Goal: Task Accomplishment & Management: Complete application form

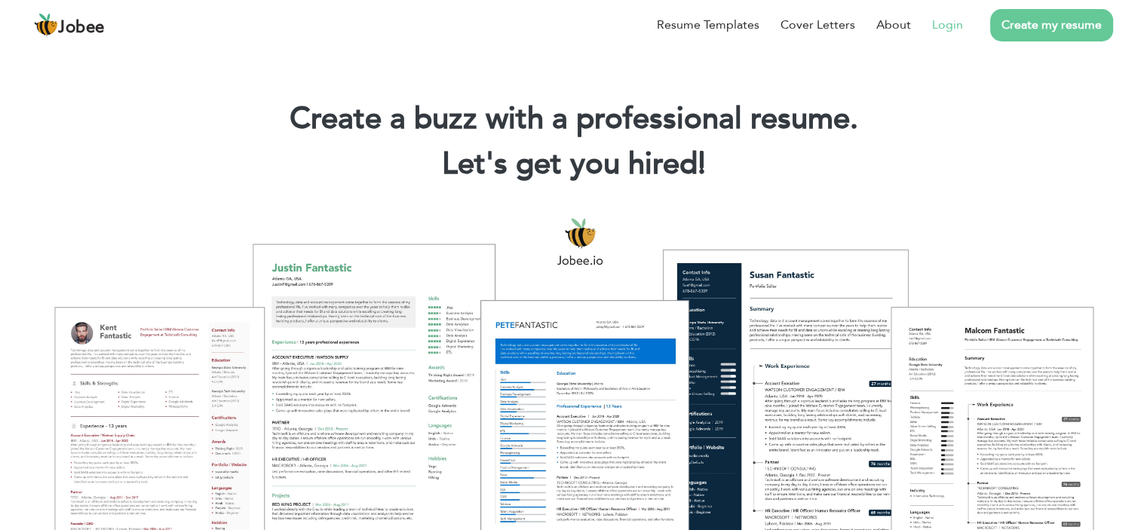
click at [952, 26] on link "Login" at bounding box center [947, 25] width 31 height 18
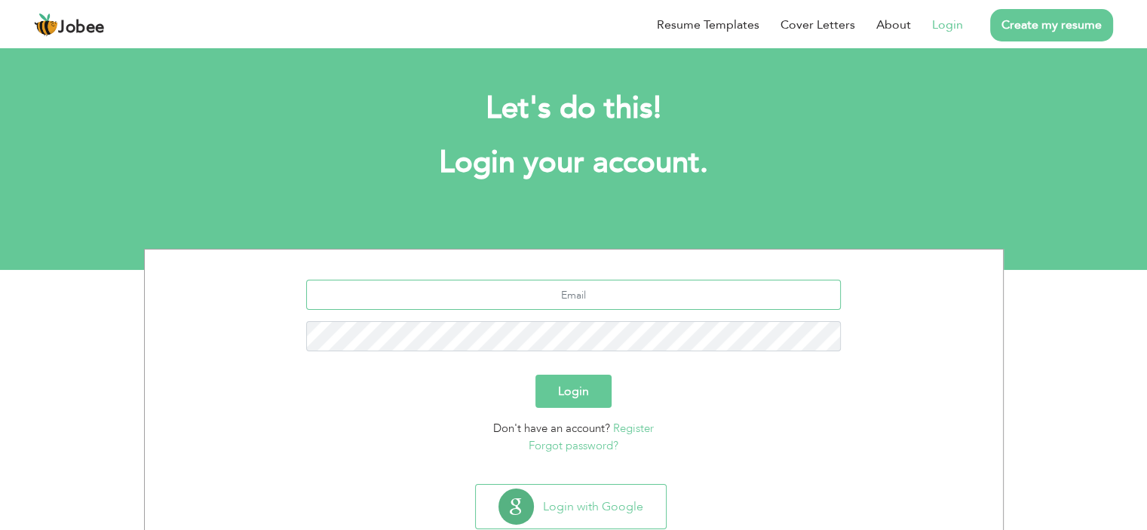
click at [585, 302] on input "text" at bounding box center [573, 295] width 535 height 30
type input "akfinaseem2@gmail.com"
click at [589, 391] on button "Login" at bounding box center [573, 391] width 76 height 33
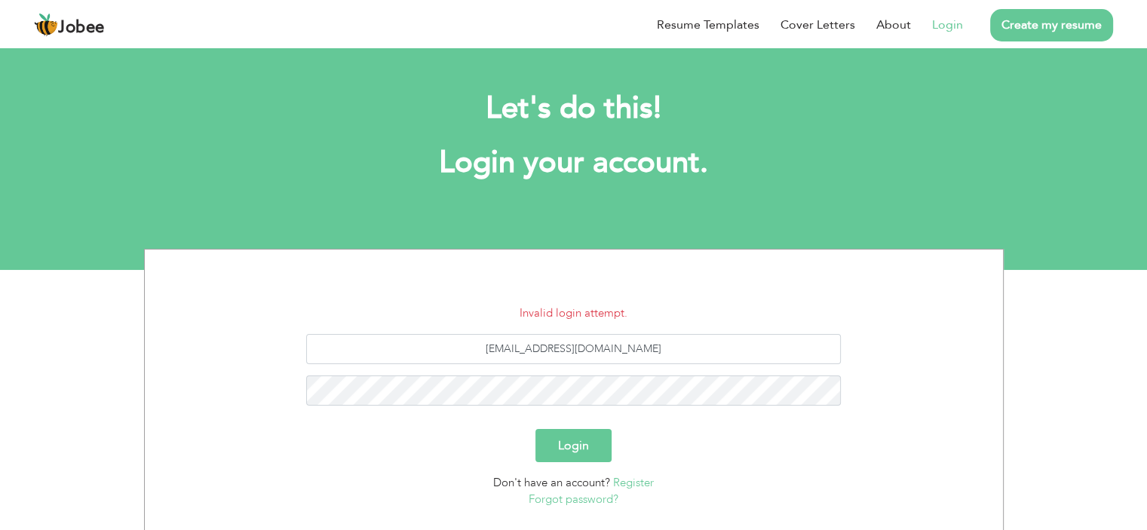
click at [630, 406] on div "[EMAIL_ADDRESS][DOMAIN_NAME]" at bounding box center [574, 375] width 836 height 83
click at [583, 348] on input "[EMAIL_ADDRESS][DOMAIN_NAME]" at bounding box center [573, 349] width 535 height 30
type input "a"
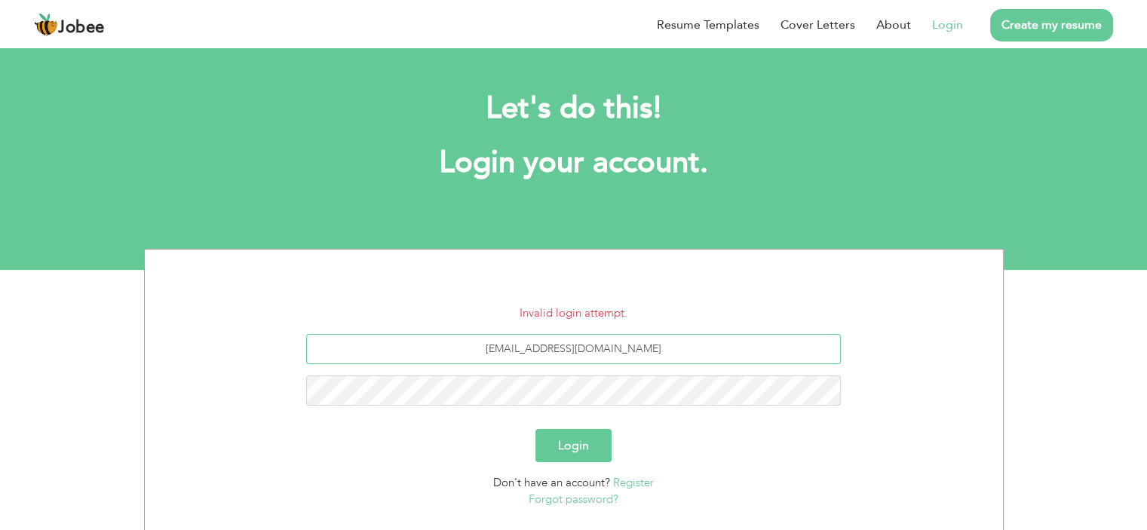
type input "akifnaseem2@gmail.com"
click at [581, 444] on button "Login" at bounding box center [573, 445] width 76 height 33
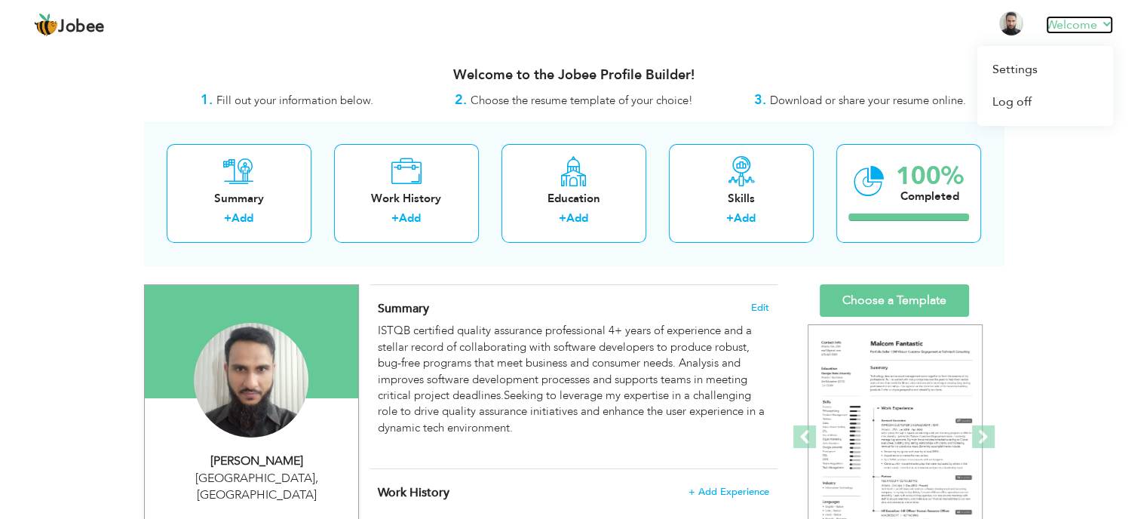
click at [1104, 16] on link "Welcome" at bounding box center [1079, 25] width 67 height 18
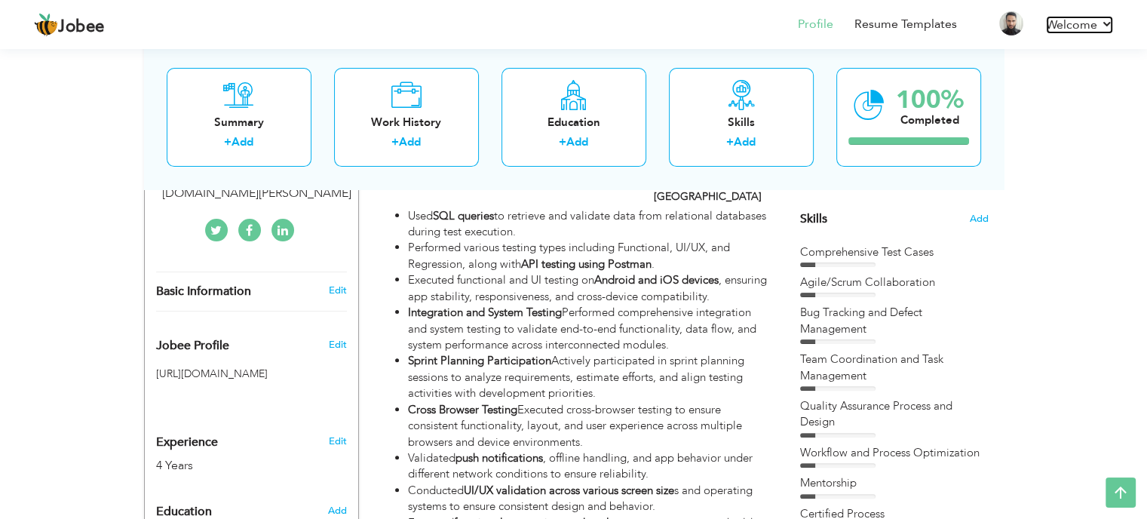
scroll to position [357, 0]
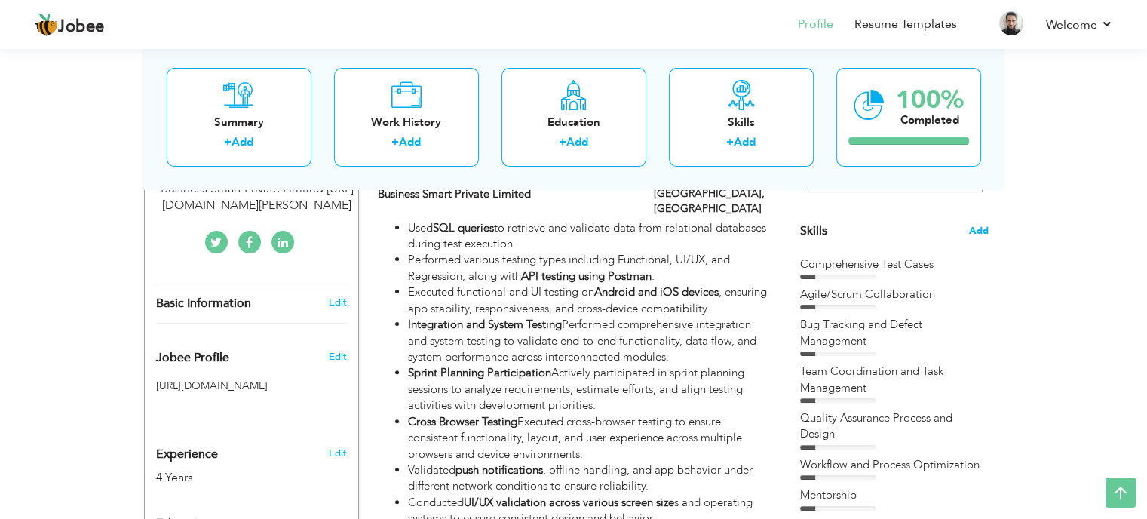
click at [981, 229] on span "Add" at bounding box center [979, 231] width 20 height 14
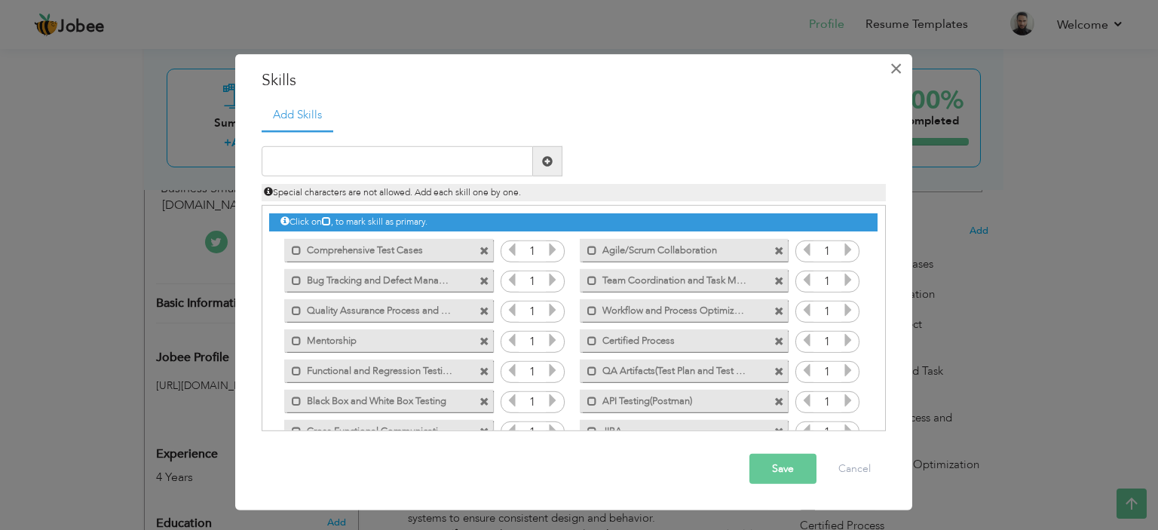
click at [896, 63] on span "×" at bounding box center [896, 67] width 13 height 27
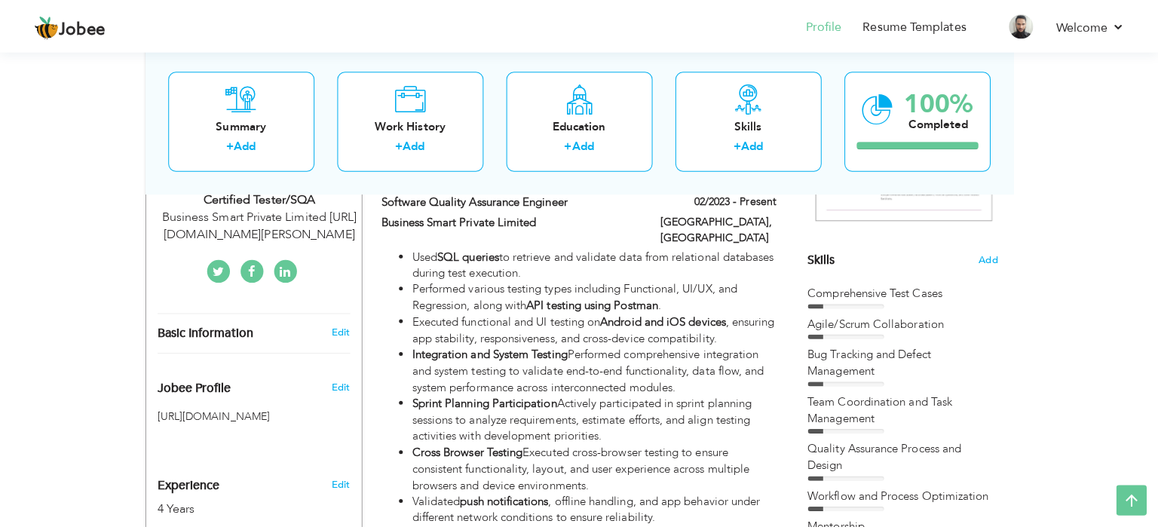
scroll to position [353, 0]
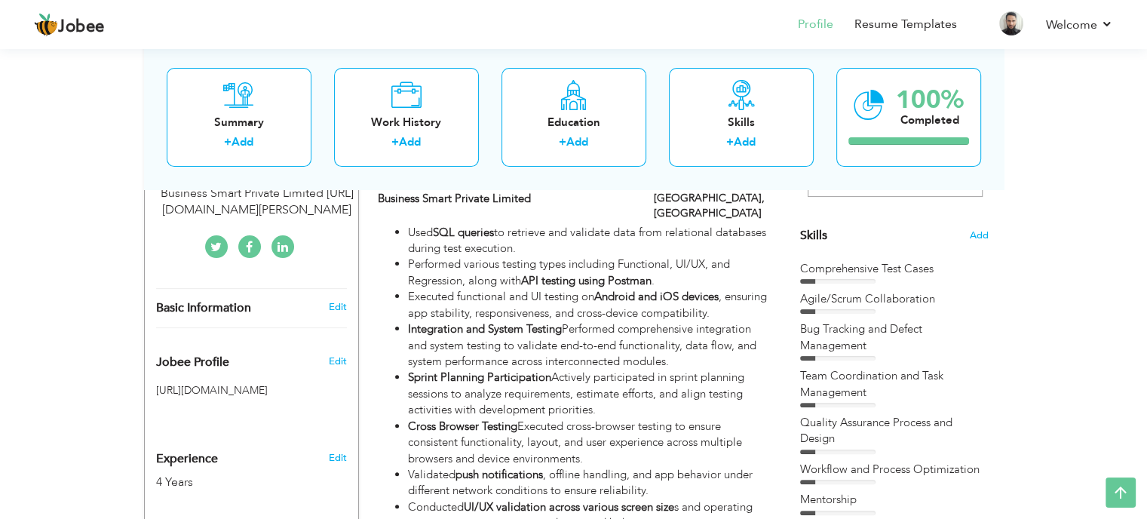
click at [980, 235] on span "Add" at bounding box center [979, 236] width 20 height 14
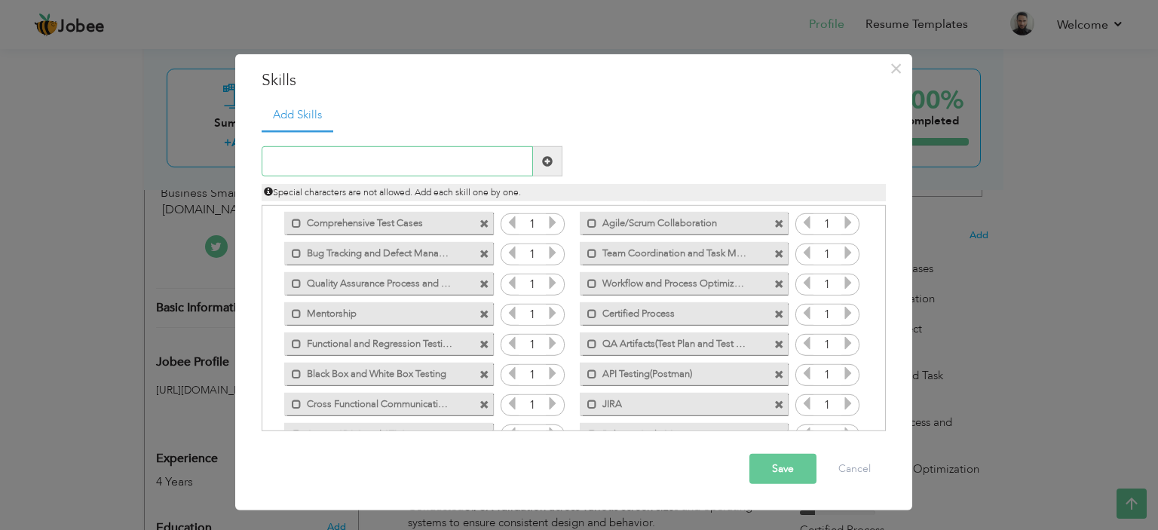
scroll to position [0, 0]
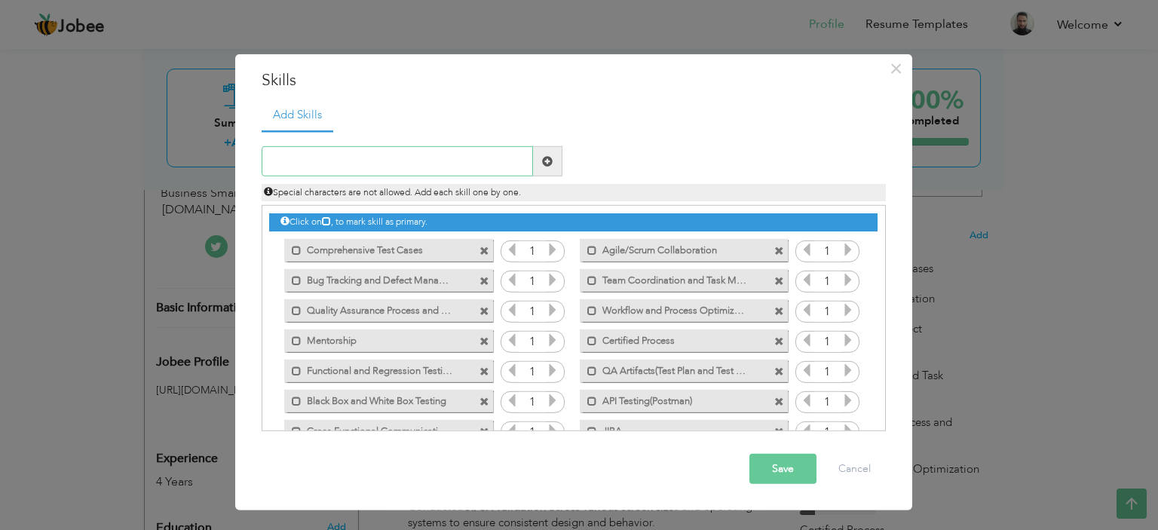
click at [362, 161] on input "text" at bounding box center [397, 161] width 271 height 30
click at [322, 161] on input "Twilio" at bounding box center [397, 161] width 271 height 30
type input "V"
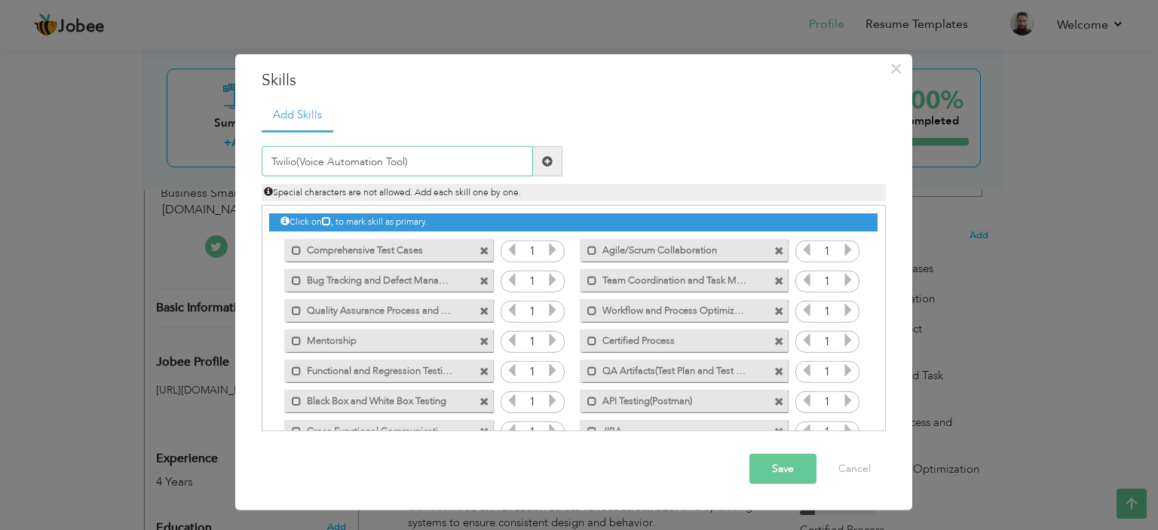
type input "Twilio(Voice Automation Tool)"
click at [553, 164] on span at bounding box center [547, 161] width 29 height 30
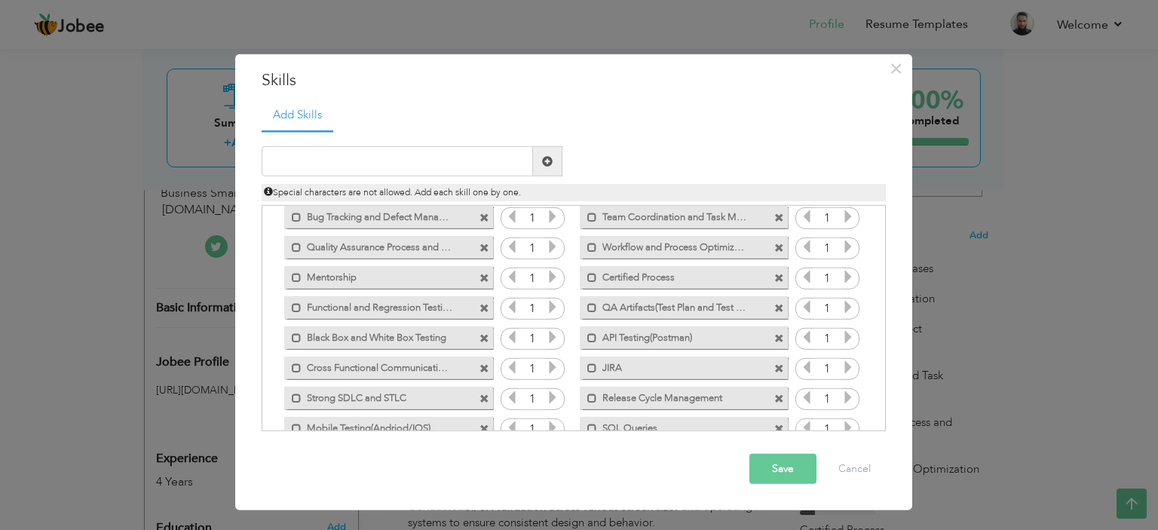
scroll to position [154, 0]
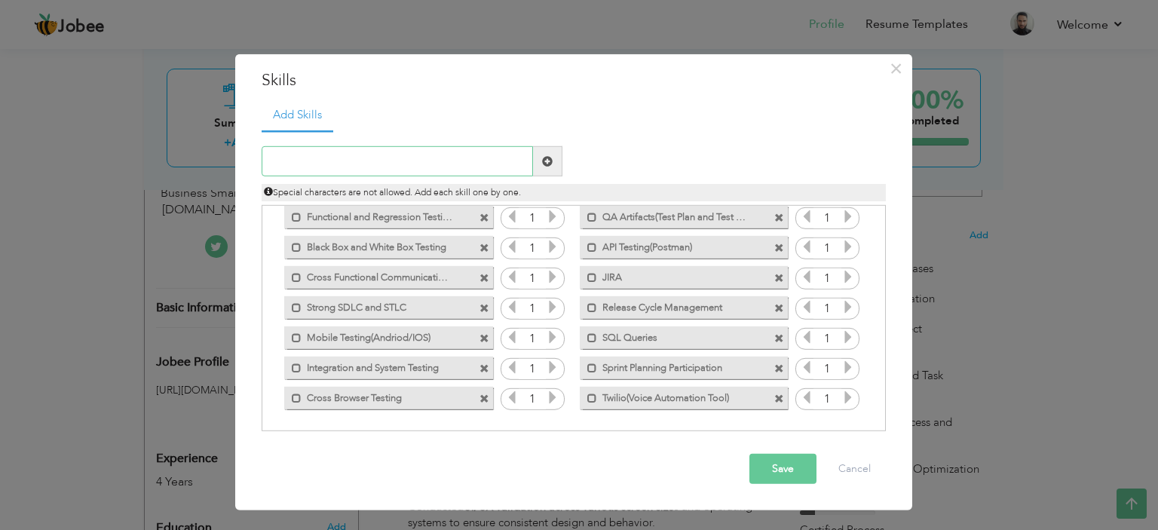
click at [335, 167] on input "text" at bounding box center [397, 161] width 271 height 30
type input "NLP Testing(Intent Recognition)"
drag, startPoint x: 552, startPoint y: 159, endPoint x: 566, endPoint y: 165, distance: 15.5
click at [552, 159] on span at bounding box center [547, 161] width 11 height 11
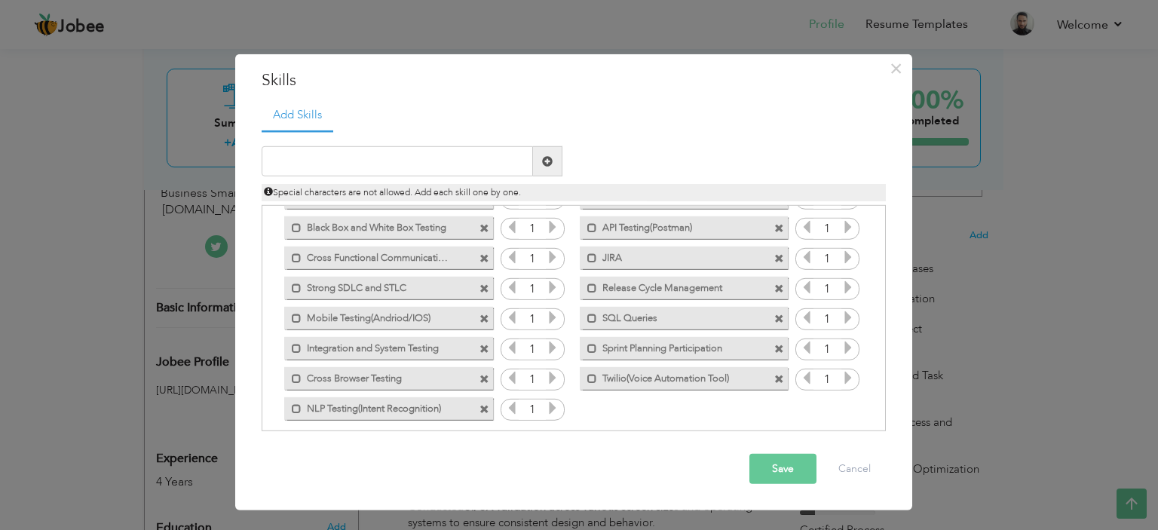
scroll to position [184, 0]
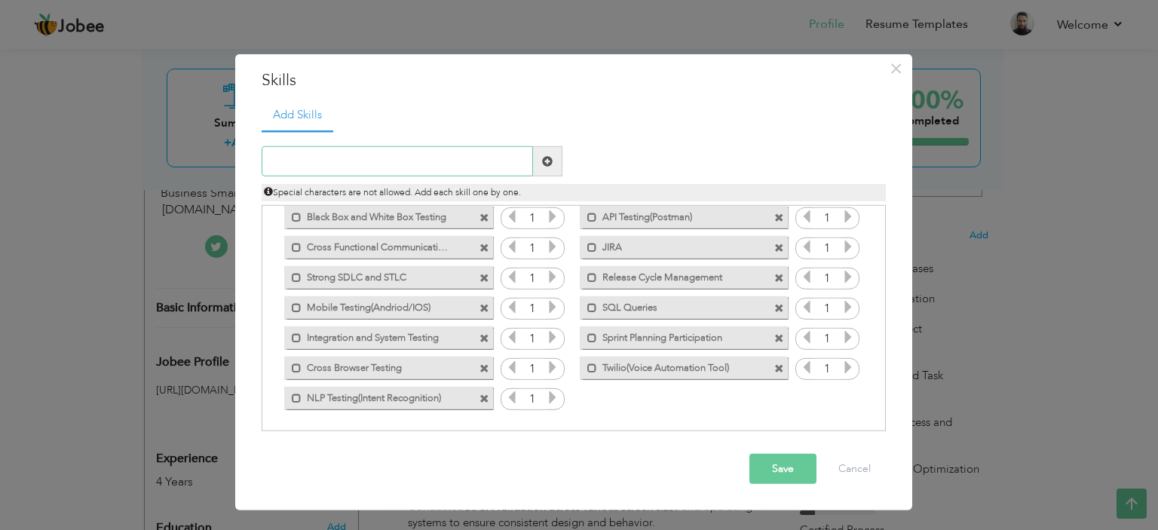
click at [371, 161] on input "text" at bounding box center [397, 161] width 271 height 30
type input "LLM Based Applications(Open AI and Gemini)"
click at [549, 164] on span at bounding box center [547, 161] width 11 height 11
click at [283, 524] on div "× Skills Add Skills Duplicate entry Mark as primary skill. 1 1 1" at bounding box center [579, 265] width 1158 height 530
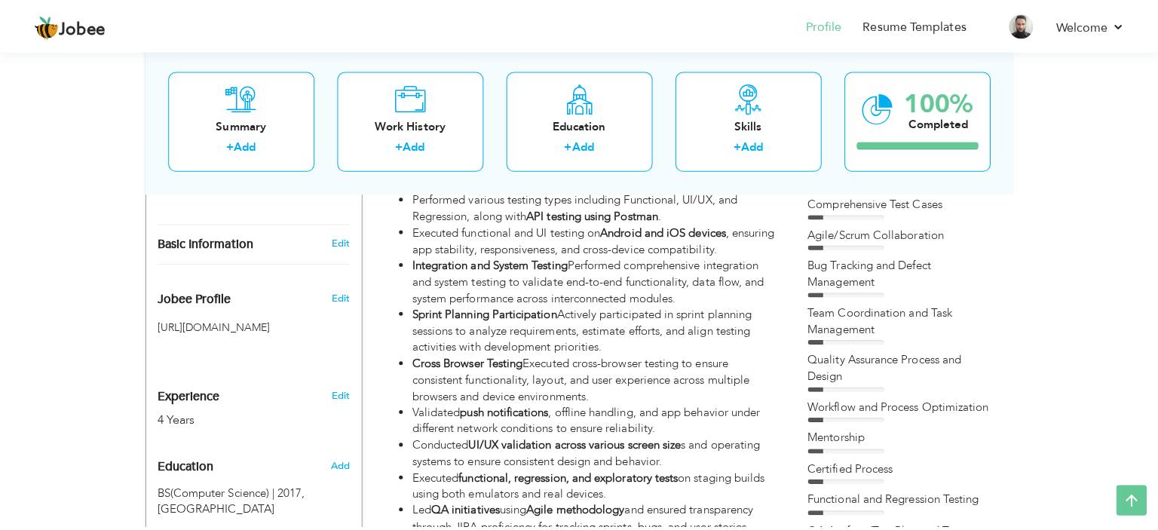
scroll to position [202, 0]
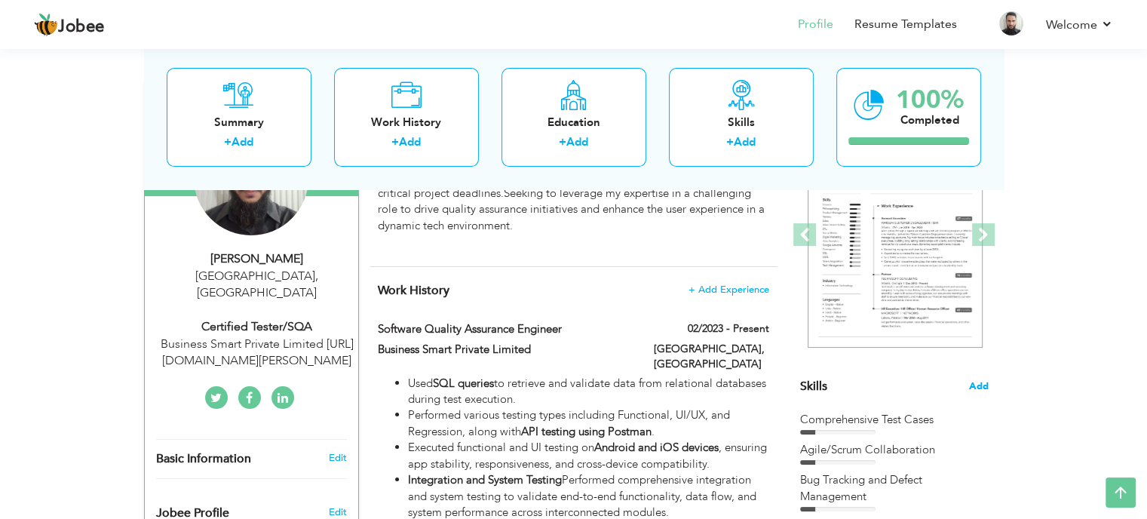
click at [983, 389] on span "Add" at bounding box center [979, 386] width 20 height 14
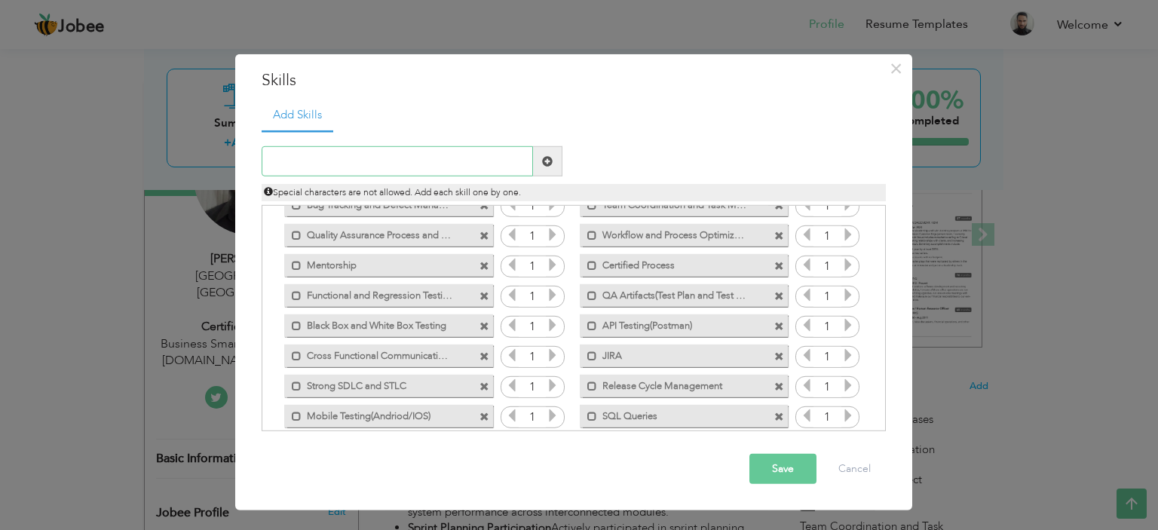
scroll to position [154, 0]
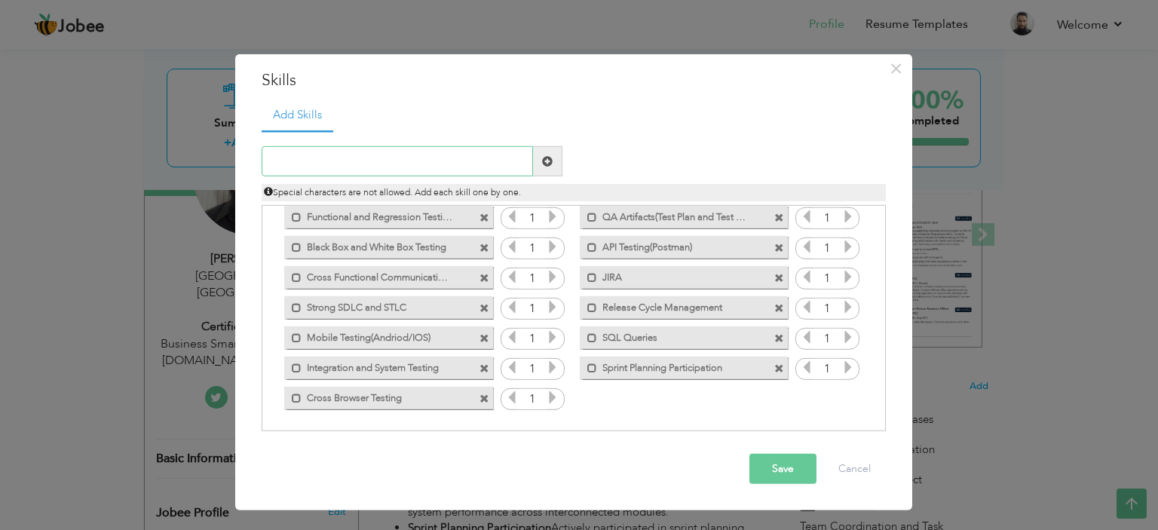
click at [424, 156] on input "text" at bounding box center [397, 161] width 271 height 30
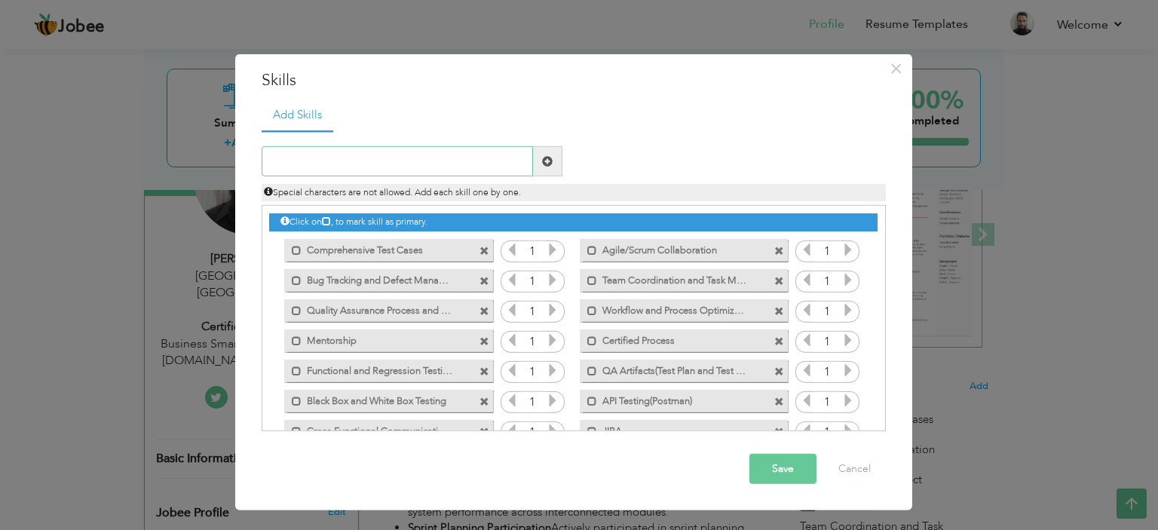
click at [395, 165] on input "text" at bounding box center [397, 161] width 271 height 30
type input "T"
click at [428, 157] on input "Twilio(Voice Automation Tools)" at bounding box center [397, 161] width 271 height 30
type input "Twilio(Voice Automation Tools)"
click at [554, 162] on span at bounding box center [547, 161] width 29 height 30
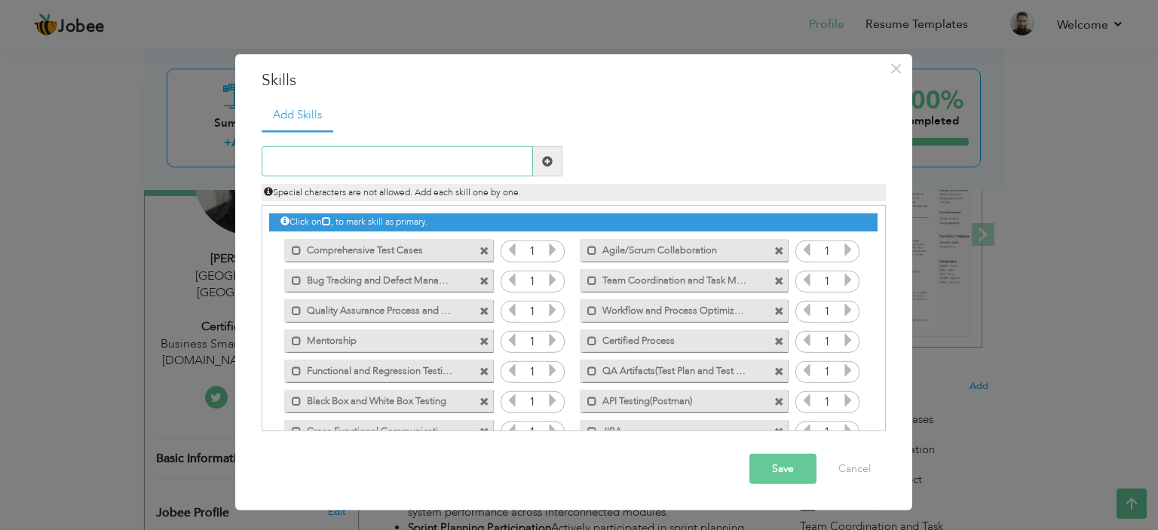
click at [410, 159] on input "text" at bounding box center [397, 161] width 271 height 30
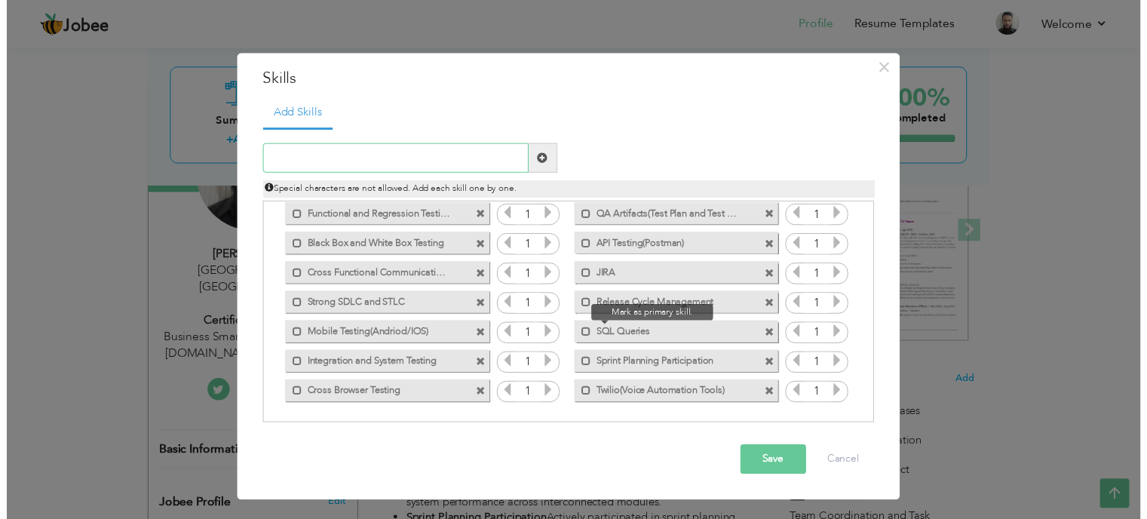
scroll to position [154, 0]
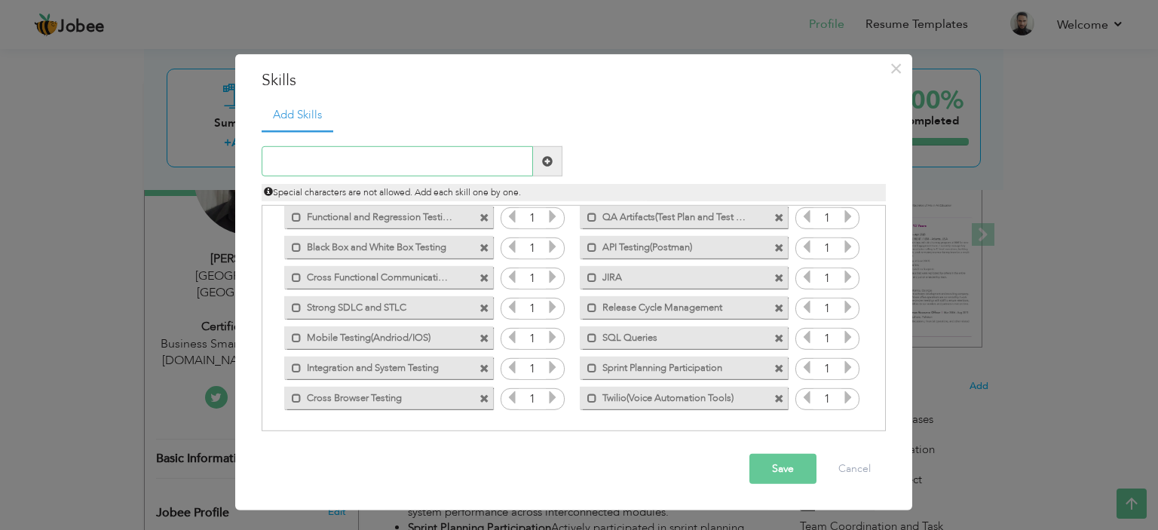
click at [346, 164] on input "text" at bounding box center [397, 161] width 271 height 30
type input "NLP Testing(Intent and slot recognition)"
click at [536, 168] on span at bounding box center [547, 161] width 29 height 30
click at [346, 172] on input "text" at bounding box center [397, 161] width 271 height 30
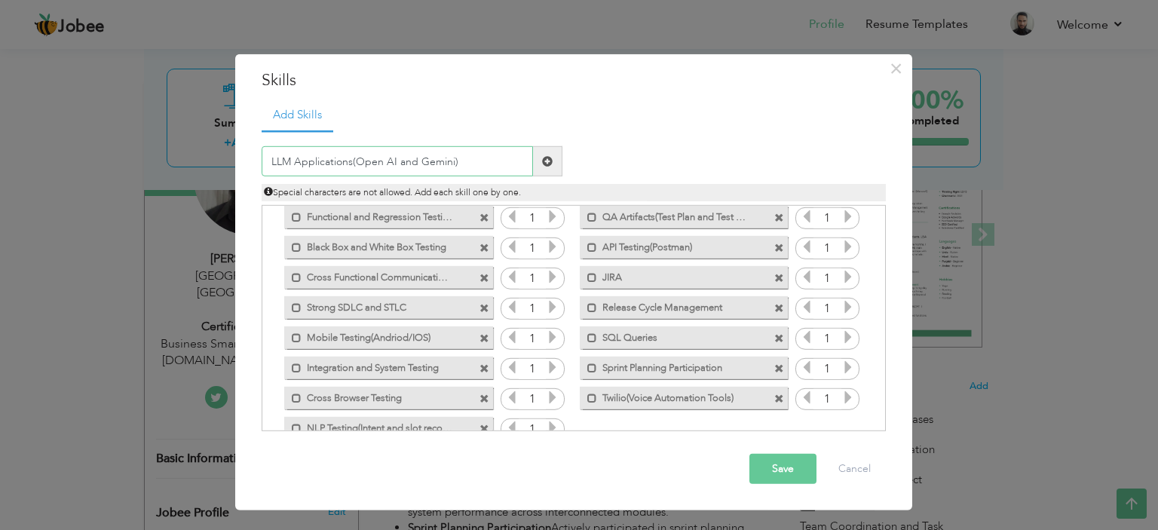
type input "LLM Applications(Open AI and Gemini)"
click at [543, 166] on span at bounding box center [547, 161] width 29 height 30
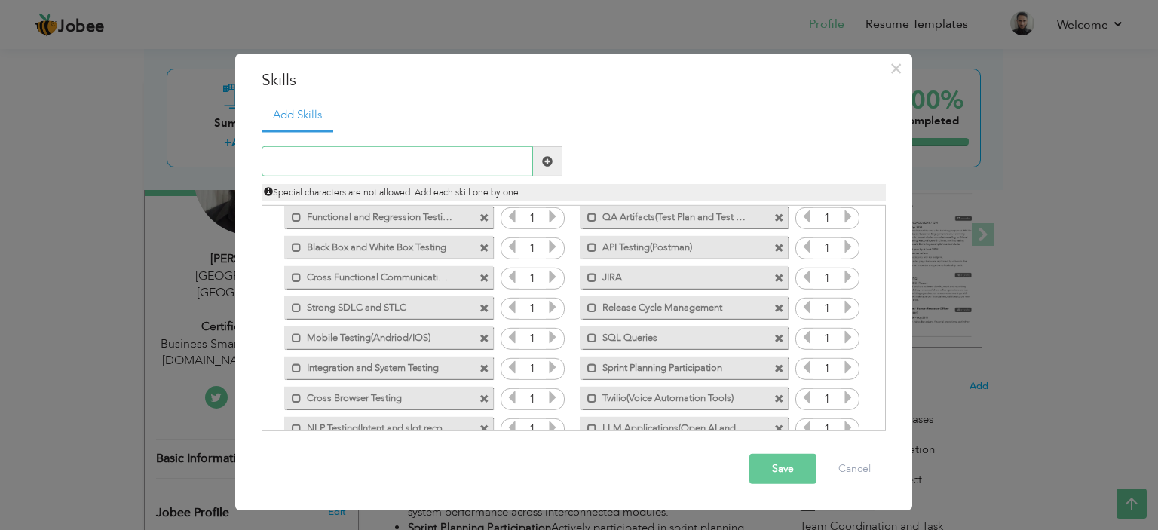
click at [368, 174] on input "text" at bounding box center [397, 161] width 271 height 30
type input "D"
type input "Automotive and E-Commerce"
click at [548, 166] on span at bounding box center [547, 161] width 29 height 30
click at [774, 462] on button "Save" at bounding box center [783, 469] width 67 height 30
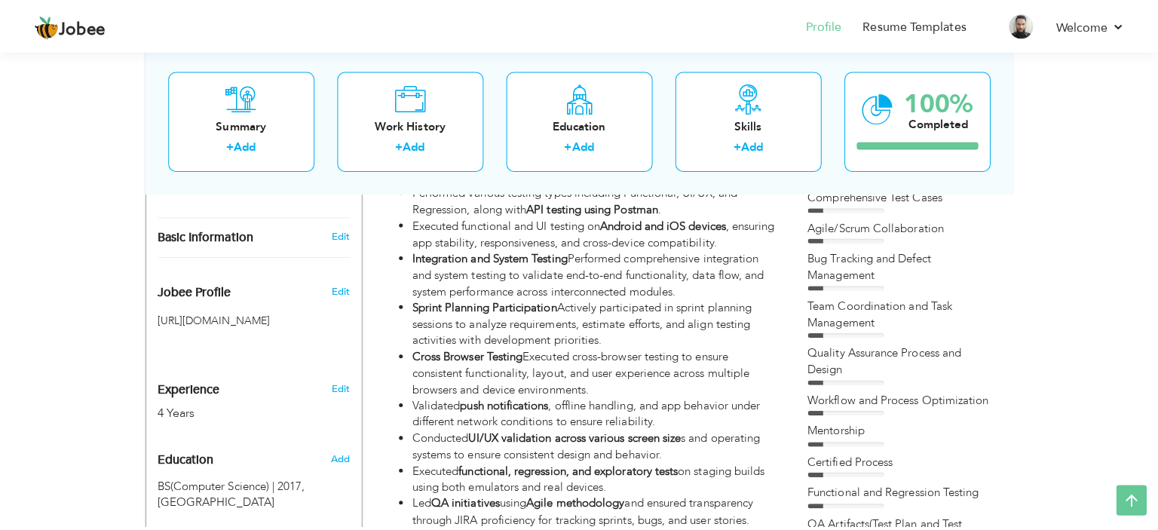
scroll to position [353, 0]
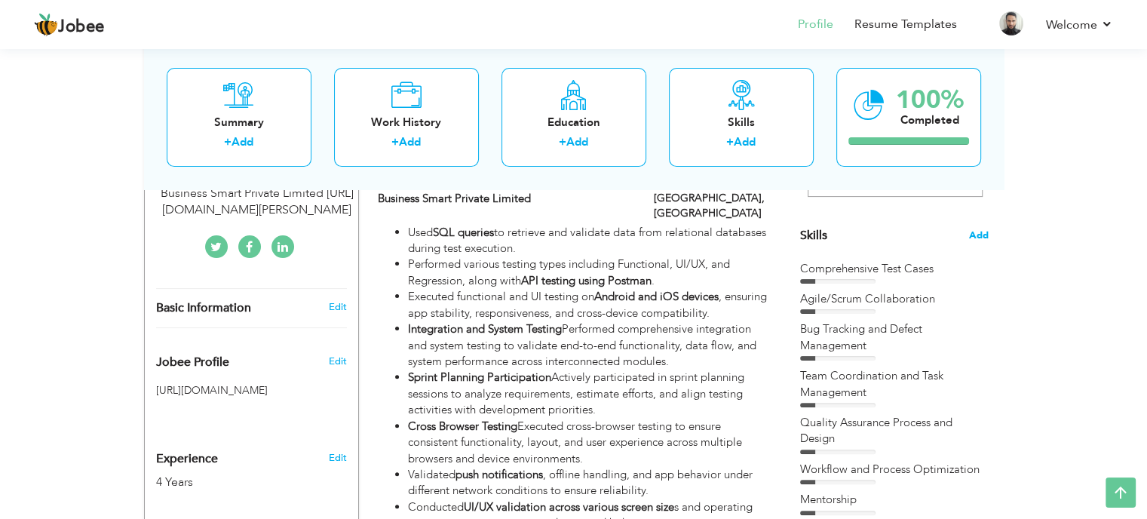
click at [982, 237] on span "Add" at bounding box center [979, 236] width 20 height 14
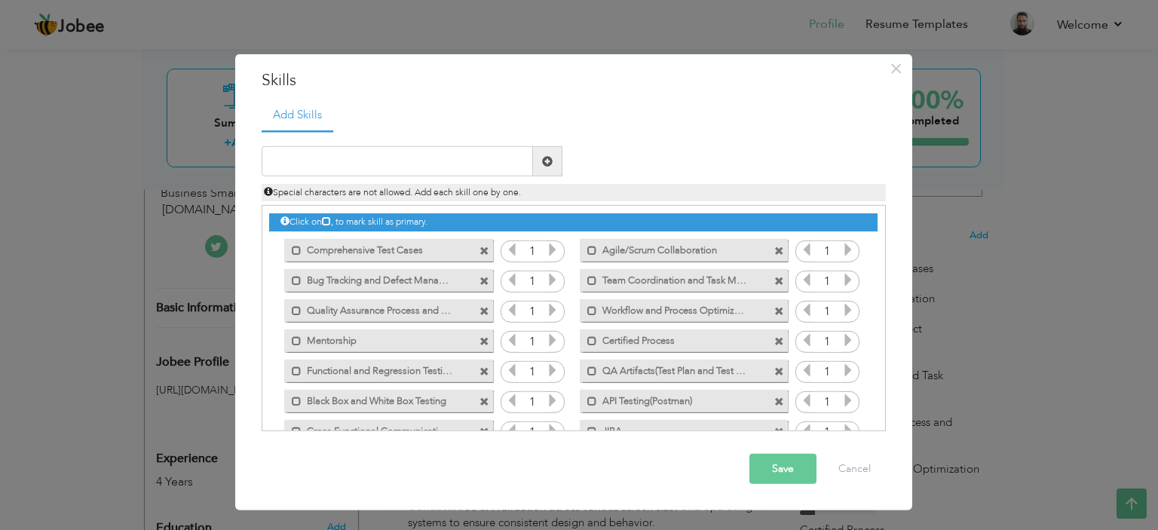
click at [775, 311] on span at bounding box center [780, 311] width 10 height 10
click at [775, 276] on span at bounding box center [780, 281] width 10 height 10
click at [483, 310] on span at bounding box center [485, 311] width 10 height 10
click at [775, 277] on span at bounding box center [780, 281] width 10 height 10
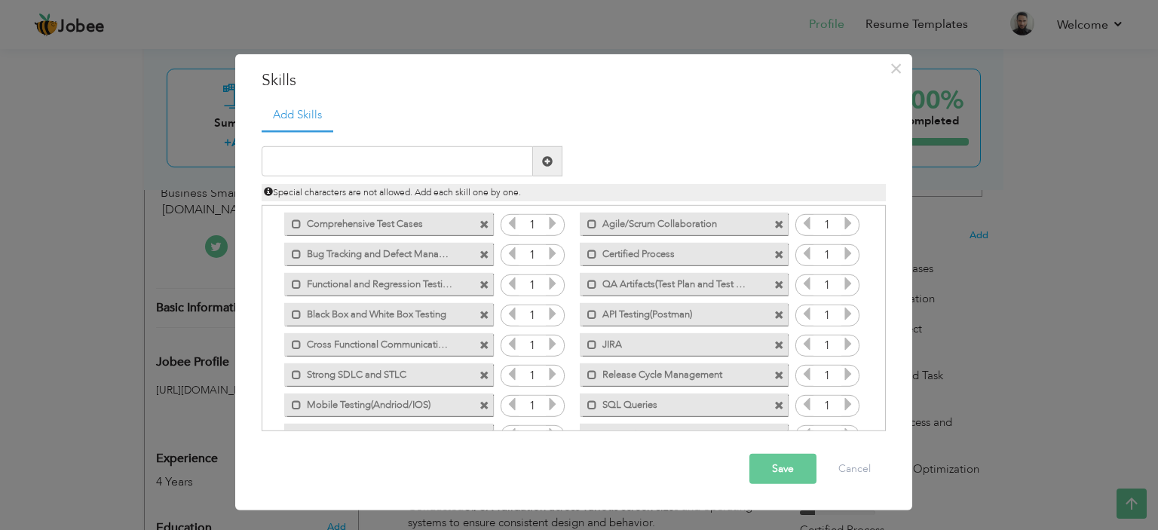
scroll to position [0, 0]
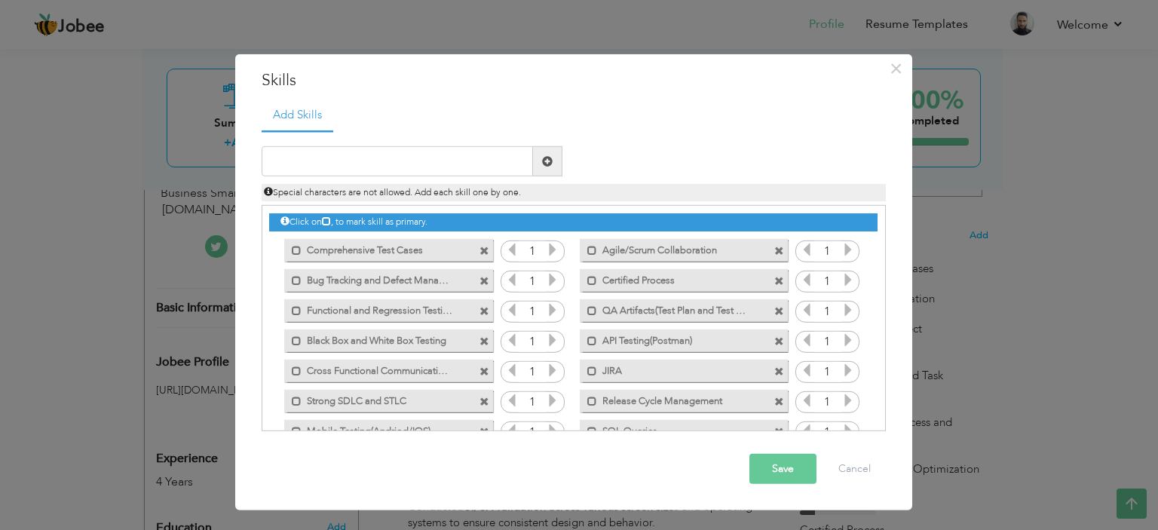
click at [483, 339] on span at bounding box center [485, 341] width 10 height 10
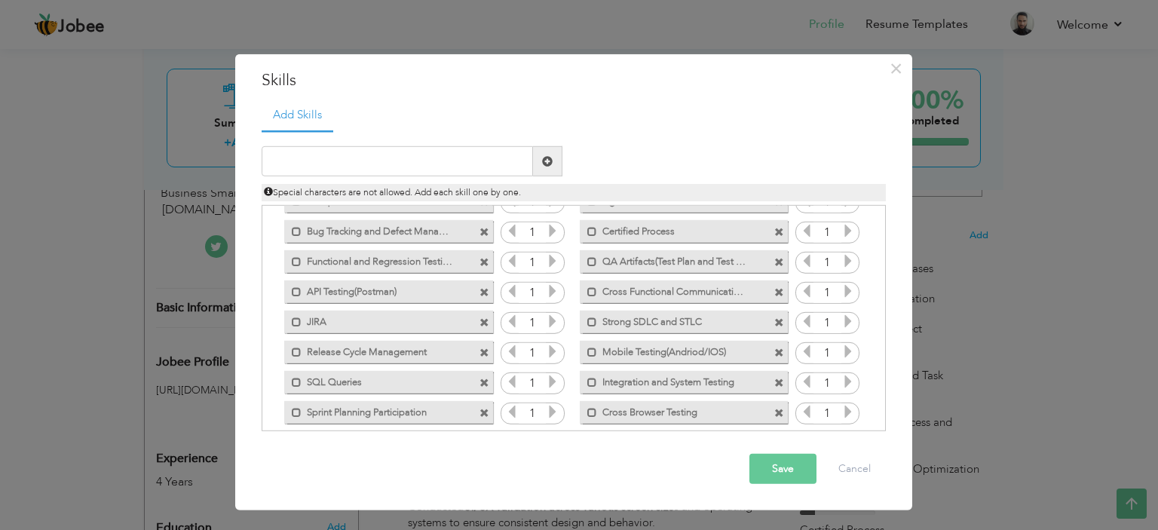
scroll to position [75, 0]
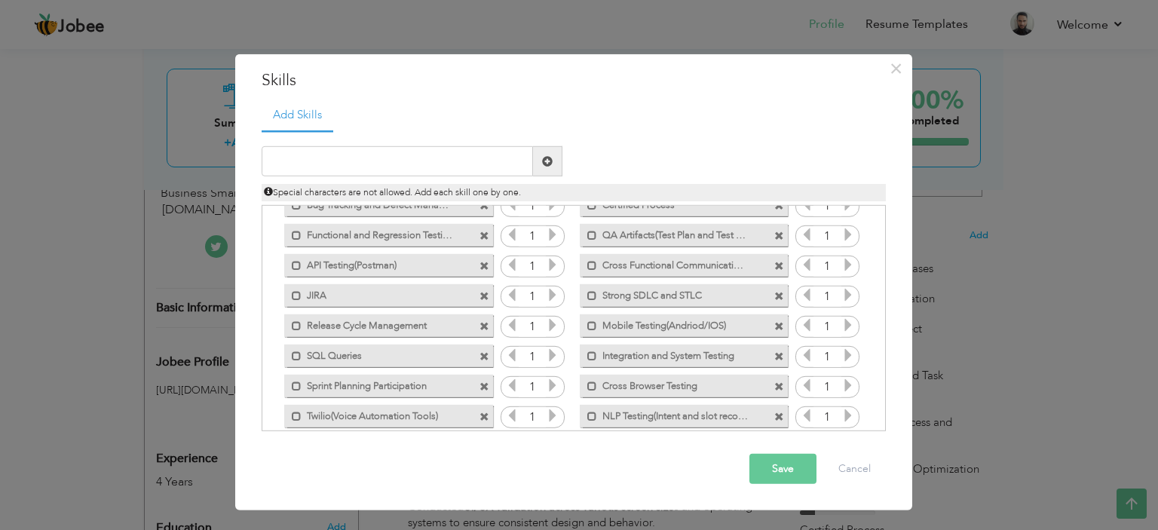
click at [483, 324] on span at bounding box center [485, 326] width 10 height 10
click at [484, 357] on span at bounding box center [485, 356] width 10 height 10
click at [477, 358] on div "Mark as primary skill." at bounding box center [388, 355] width 208 height 23
click at [487, 357] on span at bounding box center [485, 356] width 10 height 10
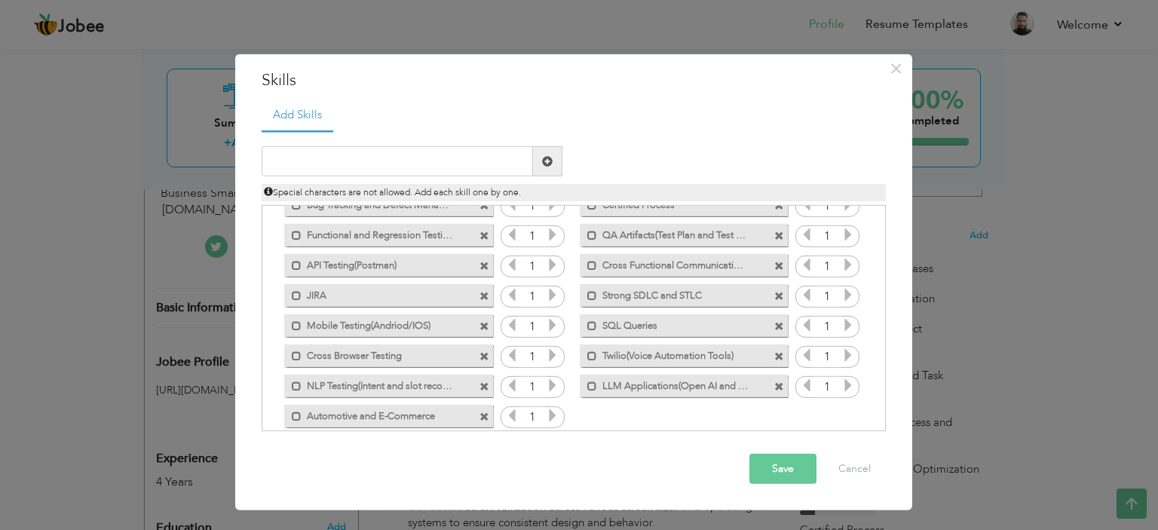
click at [485, 357] on span at bounding box center [485, 356] width 10 height 10
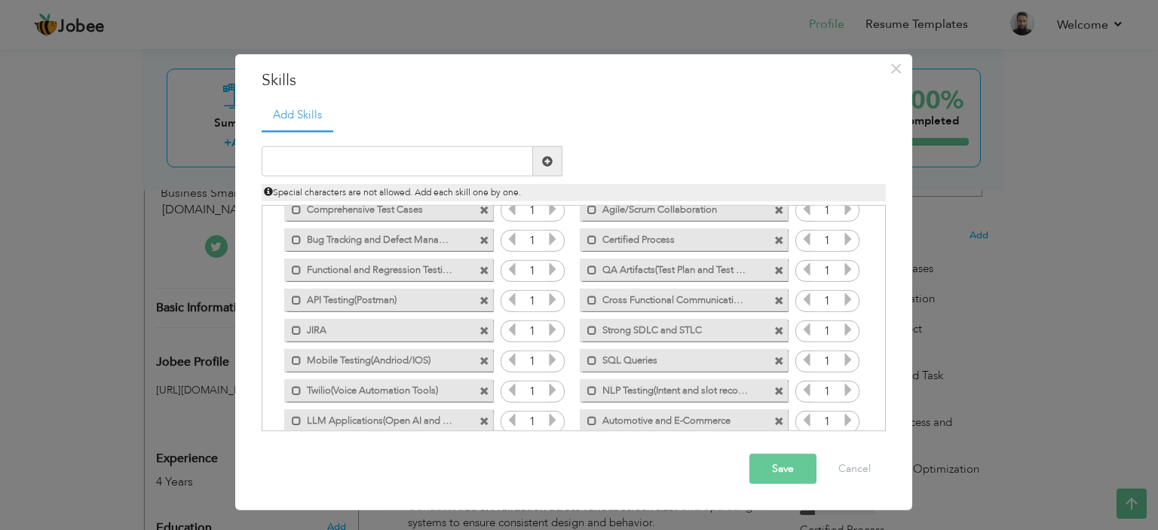
scroll to position [63, 0]
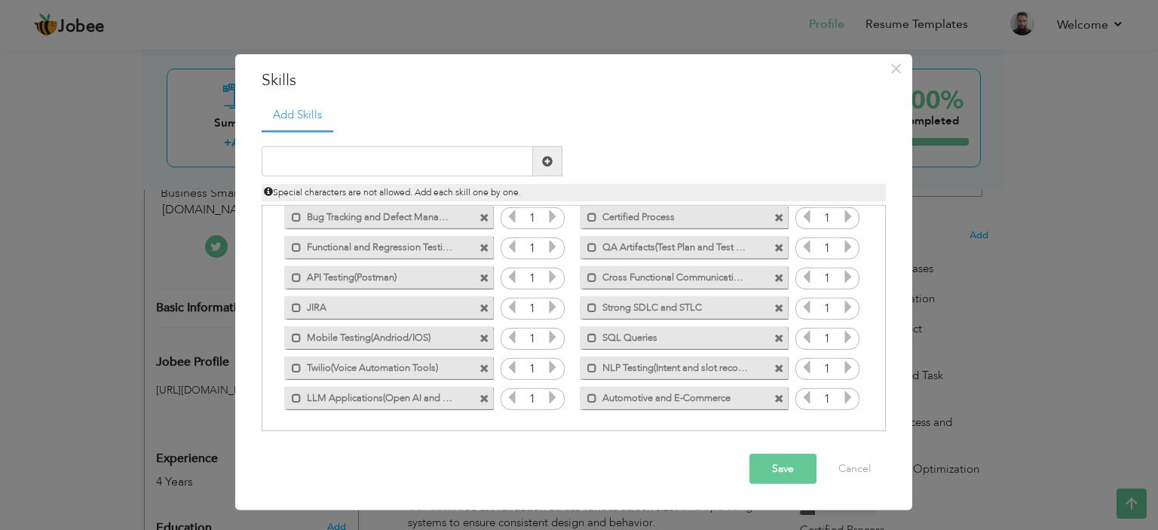
click at [784, 459] on button "Save" at bounding box center [783, 469] width 67 height 30
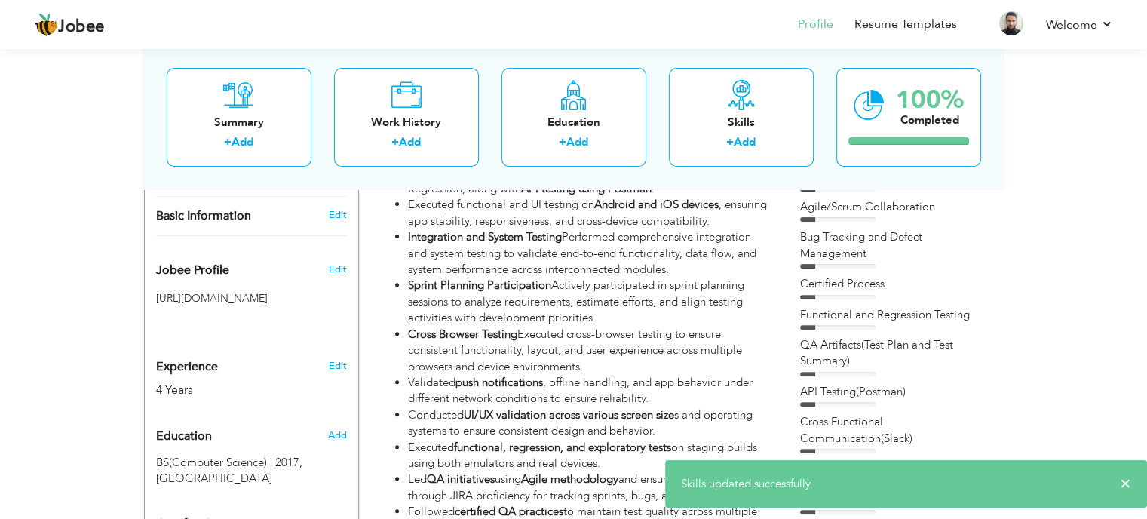
scroll to position [588, 0]
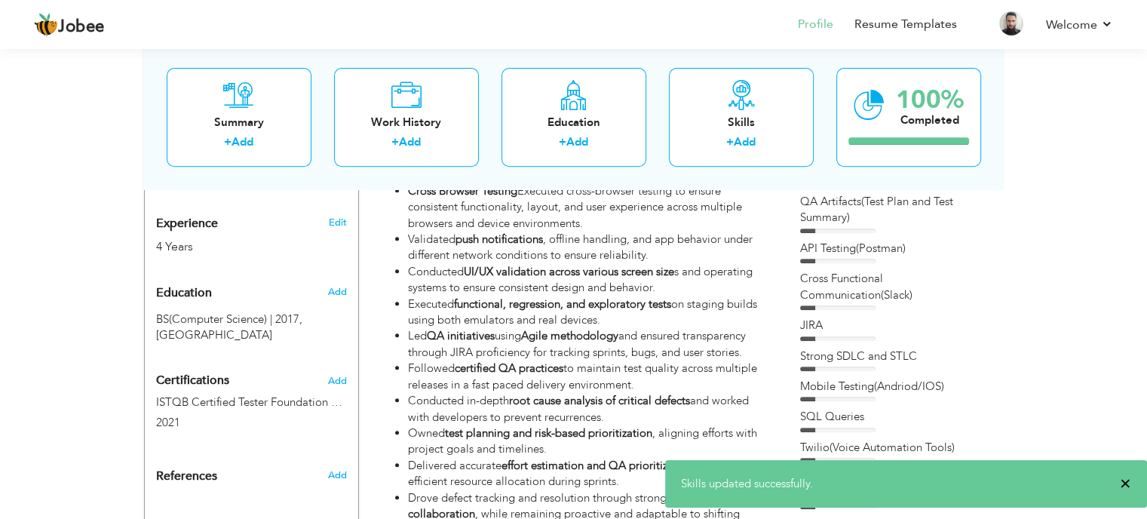
click at [1124, 482] on span "×" at bounding box center [1125, 483] width 11 height 15
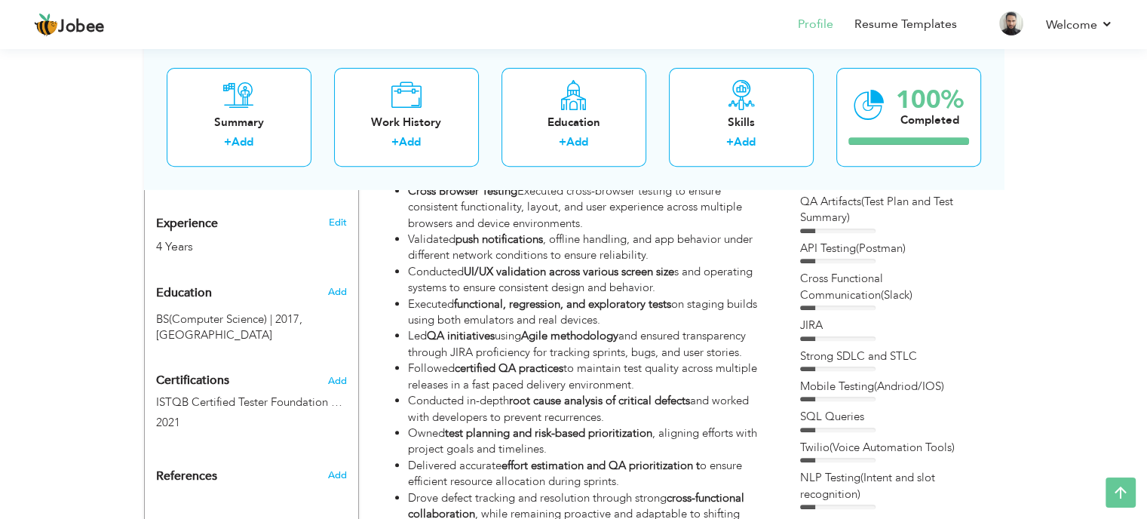
scroll to position [545, 0]
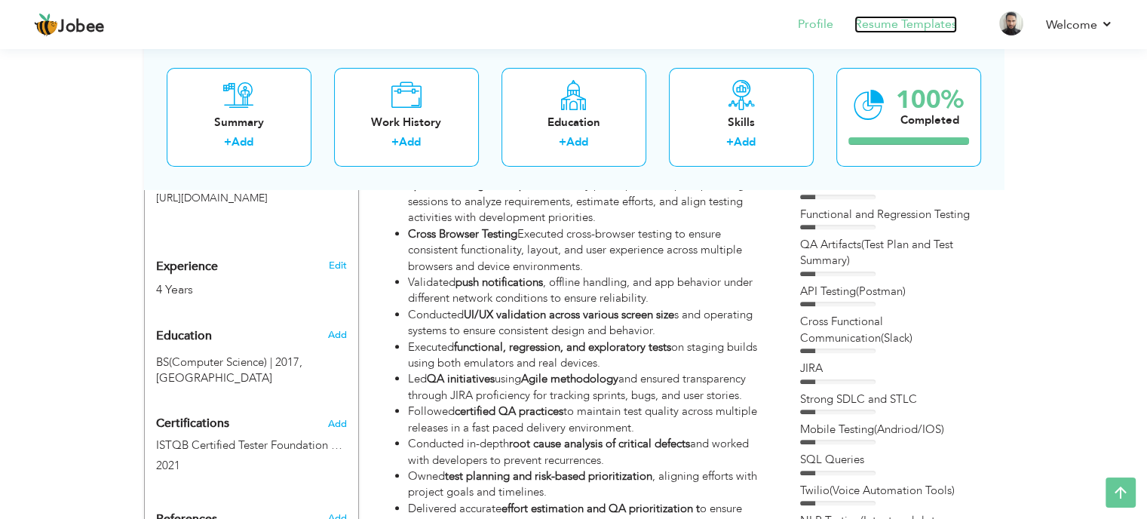
click at [934, 29] on link "Resume Templates" at bounding box center [905, 24] width 103 height 17
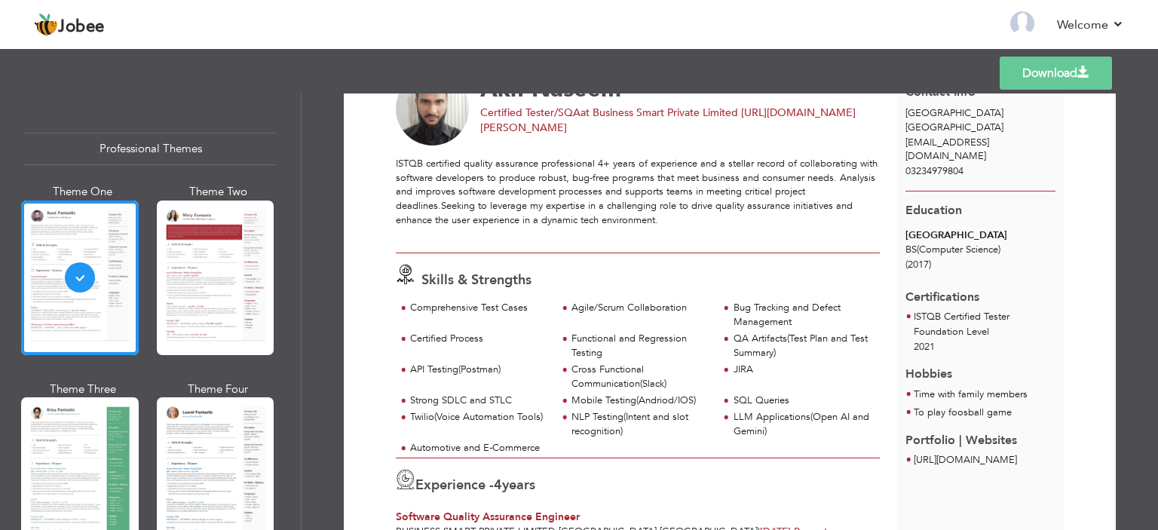
scroll to position [76, 0]
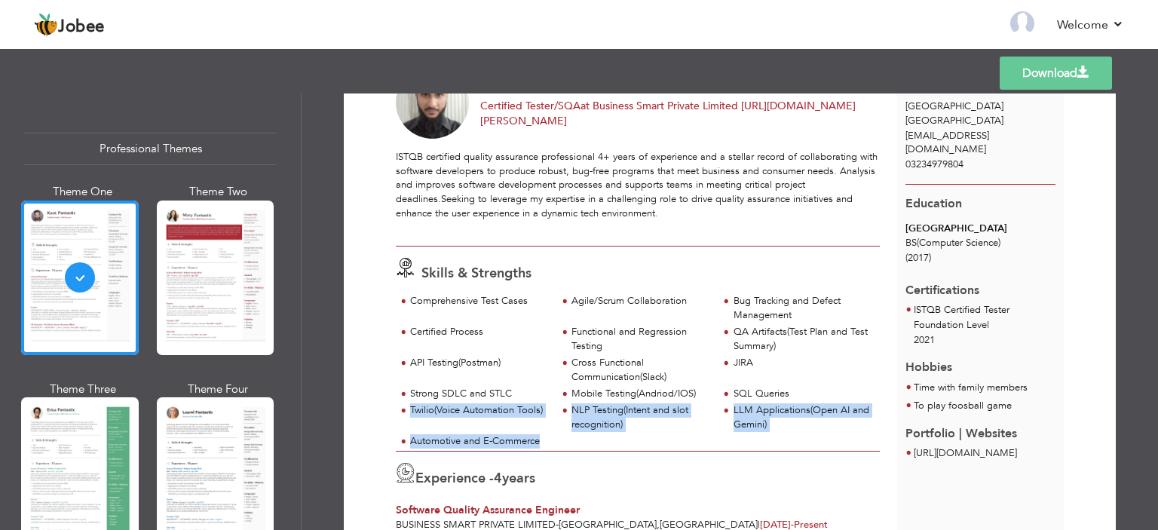
drag, startPoint x: 548, startPoint y: 439, endPoint x: 406, endPoint y: 410, distance: 144.8
click at [406, 410] on div "Comprehensive Test Cases Agile/Scrum Collaboration Bug Tracking and Defect Mana…" at bounding box center [638, 372] width 484 height 157
copy div "Twilio(Voice Automation Tools) NLP Testing(Intent and slot recognition) LLM App…"
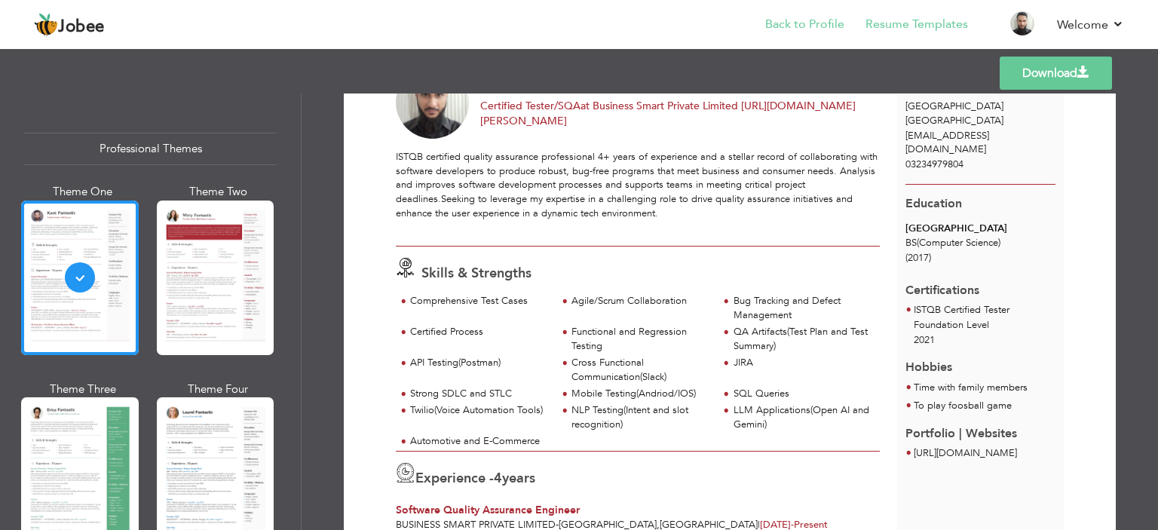
click at [824, 14] on li "Back to Profile" at bounding box center [794, 25] width 100 height 41
click at [824, 20] on link "Back to Profile" at bounding box center [804, 24] width 79 height 17
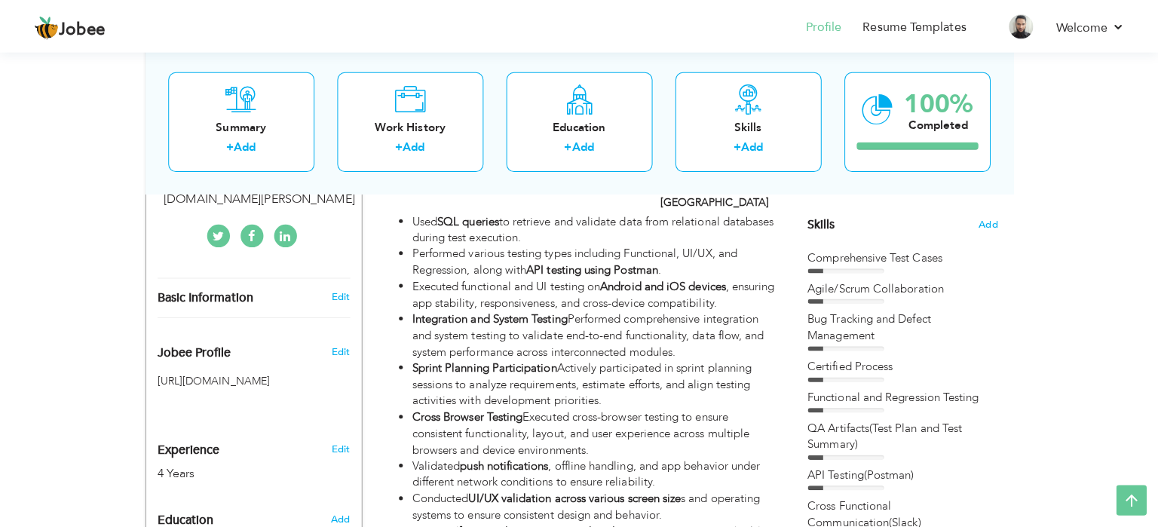
scroll to position [356, 0]
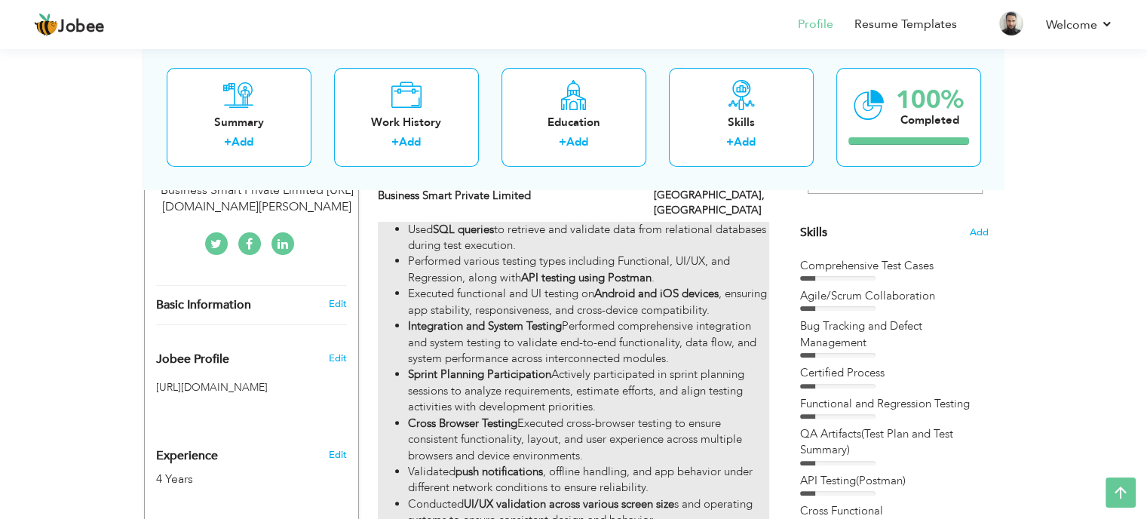
click at [742, 222] on li "Used SQL queries to retrieve and validate data from relational databases during…" at bounding box center [588, 238] width 360 height 32
type input "Software Quality Assurance Engineer"
type input "Business Smart Private Limited"
type input "02/2023"
type input "[GEOGRAPHIC_DATA]"
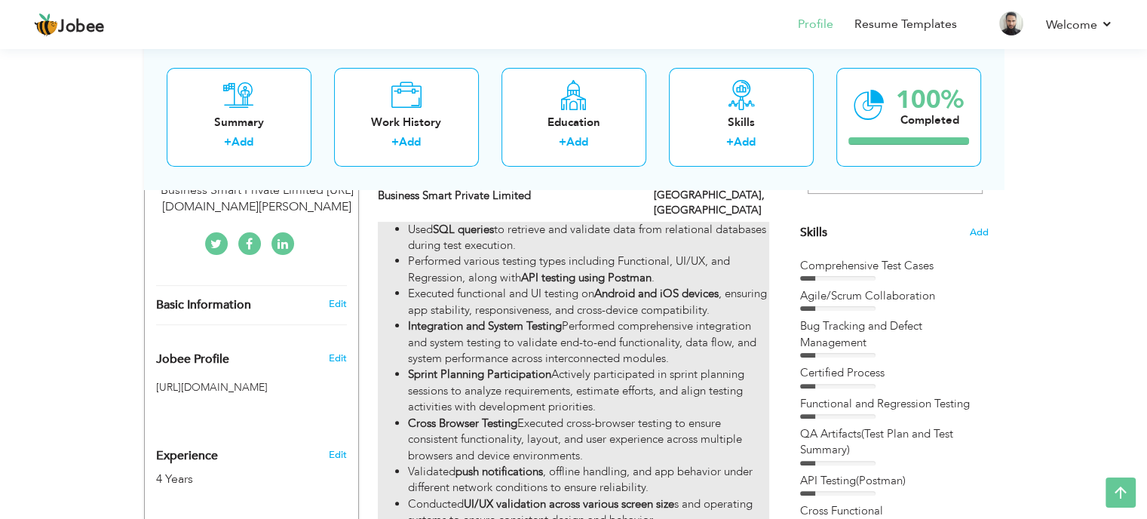
type input "[GEOGRAPHIC_DATA]"
checkbox input "true"
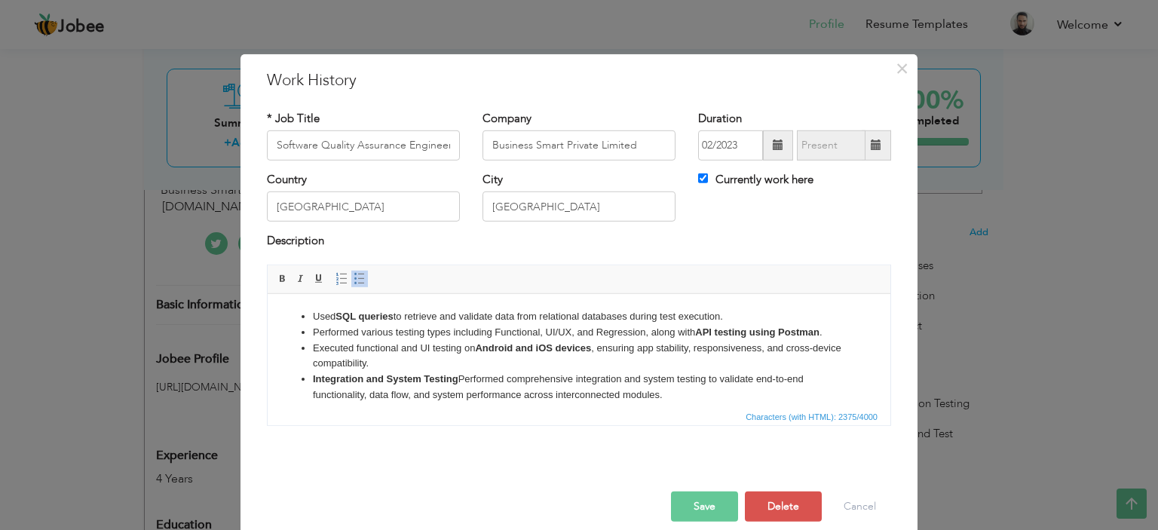
drag, startPoint x: 314, startPoint y: 311, endPoint x: 339, endPoint y: 330, distance: 31.2
click at [317, 311] on li "Used SQL queries to retrieve and validate data from relational databases during…" at bounding box center [579, 316] width 532 height 16
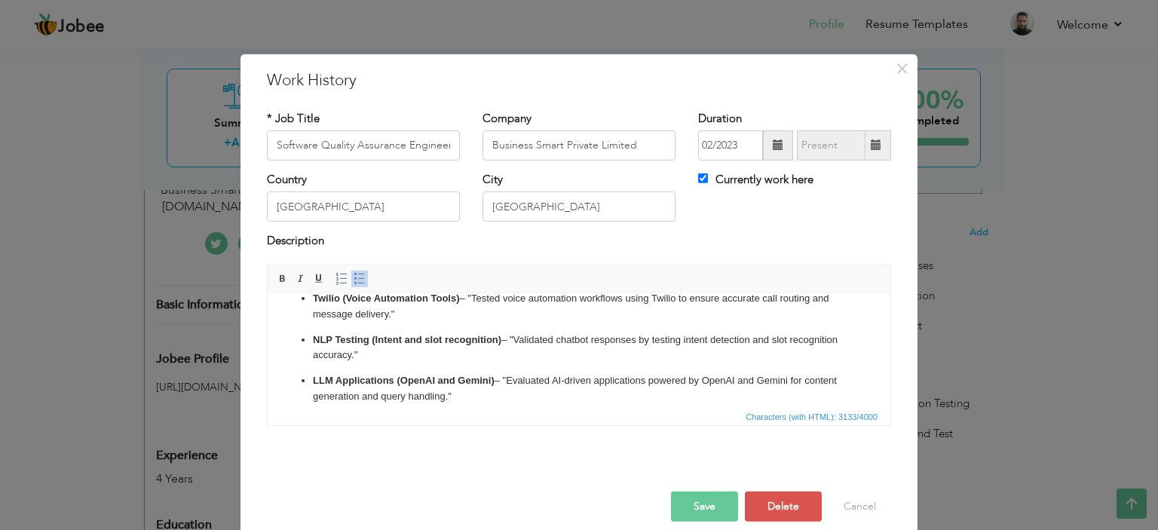
scroll to position [0, 0]
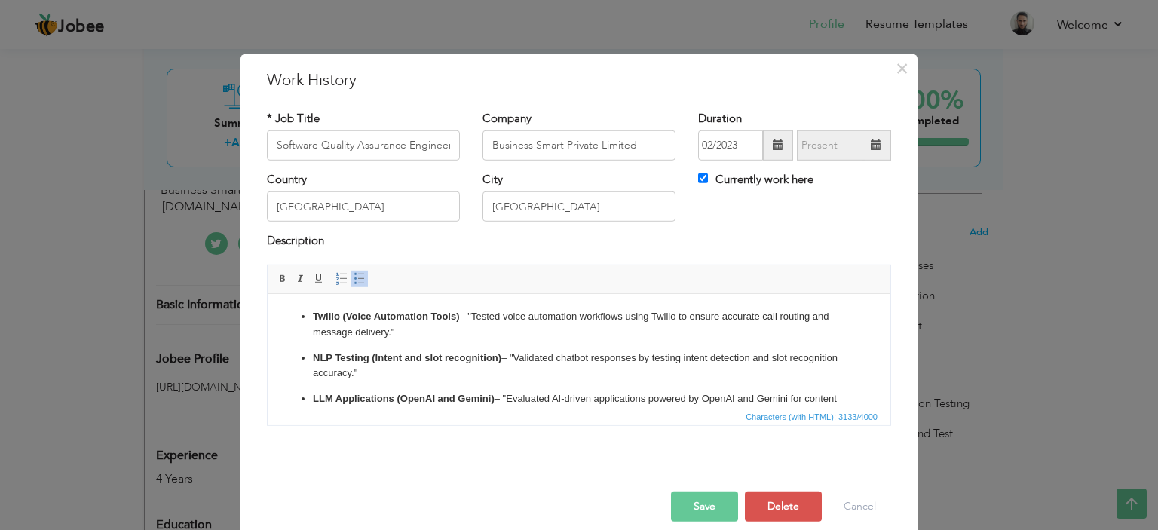
click at [314, 357] on strong "NLP Testing (Intent and slot recognition)" at bounding box center [407, 356] width 189 height 11
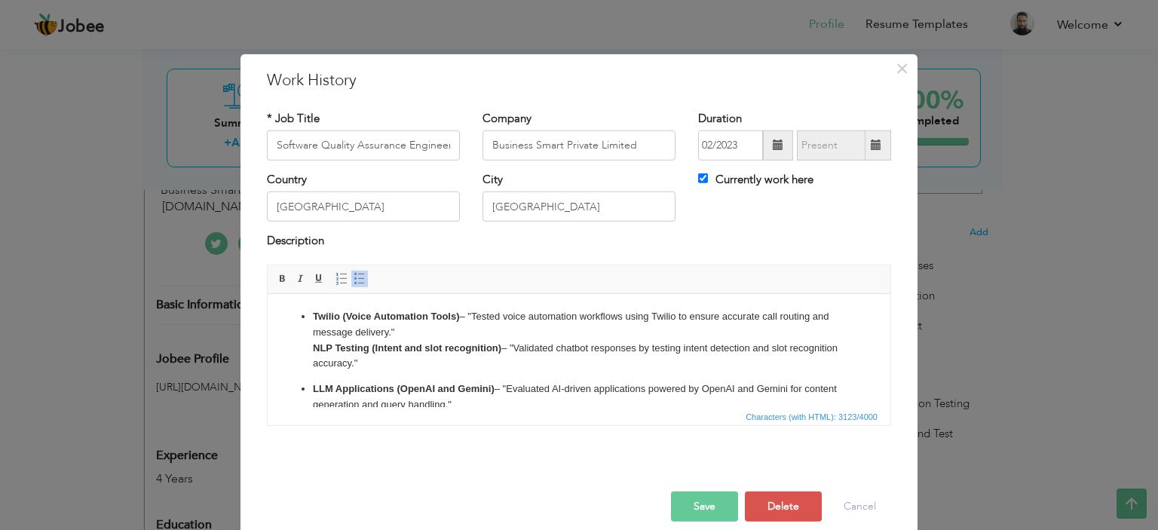
click at [475, 314] on p "Twilio (Voice Automation Tools) – "Tested voice automation workflows using Twil…" at bounding box center [579, 339] width 532 height 63
click at [419, 327] on p "Twilio (Voice Automation Tools): Tested voice automation workflows using Twilio…" at bounding box center [579, 339] width 532 height 63
click at [464, 316] on p "Twilio (Voice Automation Tools): Tested voice automation workflows using Twilio…" at bounding box center [579, 339] width 532 height 63
click at [395, 354] on p "Twilio (Voice Automation Tools) Tested voice automation workflows using Twilio …" at bounding box center [579, 339] width 532 height 63
click at [396, 333] on p "Twilio (Voice Automation Tools) Tested voice automation workflows using Twilio …" at bounding box center [579, 339] width 532 height 63
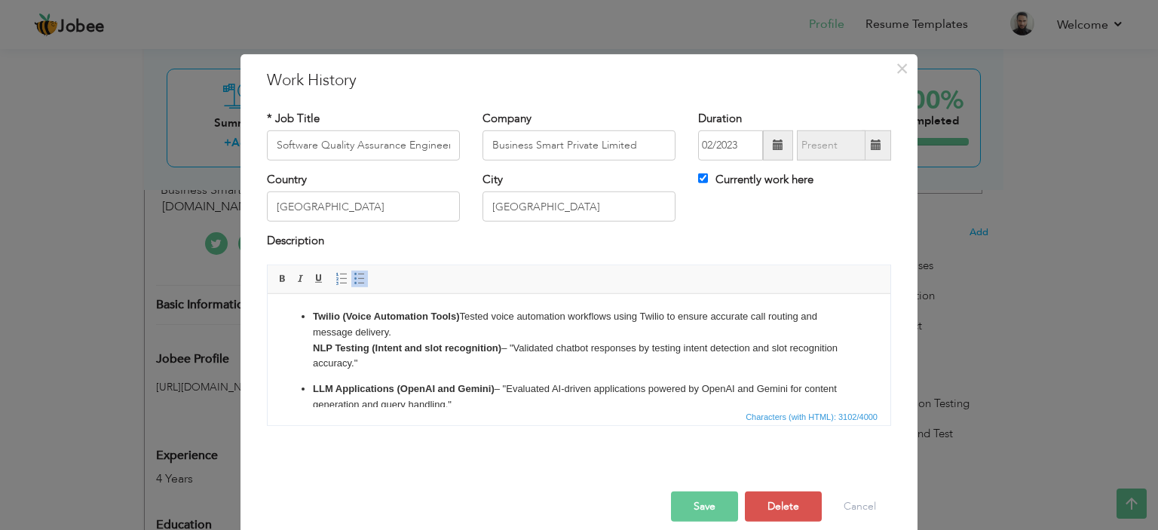
drag, startPoint x: 516, startPoint y: 342, endPoint x: 519, endPoint y: 367, distance: 24.3
click at [517, 342] on p "Twilio (Voice Automation Tools) Tested voice automation workflows using Twilio …" at bounding box center [579, 339] width 532 height 63
click at [386, 369] on p "Twilio (Voice Automation Tools) Tested voice automation workflows using Twilio …" at bounding box center [579, 339] width 532 height 63
click at [314, 387] on strong "LLM Applications (OpenAI and Gemini)" at bounding box center [404, 387] width 182 height 11
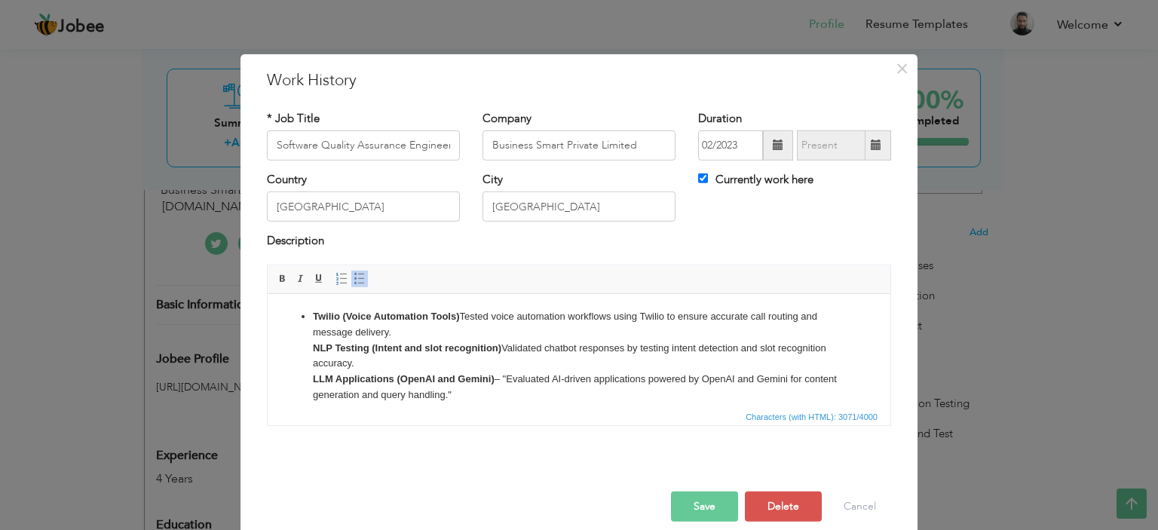
click at [364, 356] on p "Twilio (Voice Automation Tools) Tested voice automation workflows using Twilio …" at bounding box center [579, 355] width 532 height 94
click at [511, 378] on p "Twilio (Voice Automation Tools) Tested voice automation workflows using Twilio …" at bounding box center [579, 355] width 532 height 94
click at [452, 397] on p "Twilio (Voice Automation Tools) Tested voice automation workflows using Twilio …" at bounding box center [579, 355] width 532 height 94
click at [499, 381] on p "Twilio (Voice Automation Tools) Tested voice automation workflows using Twilio …" at bounding box center [579, 355] width 532 height 94
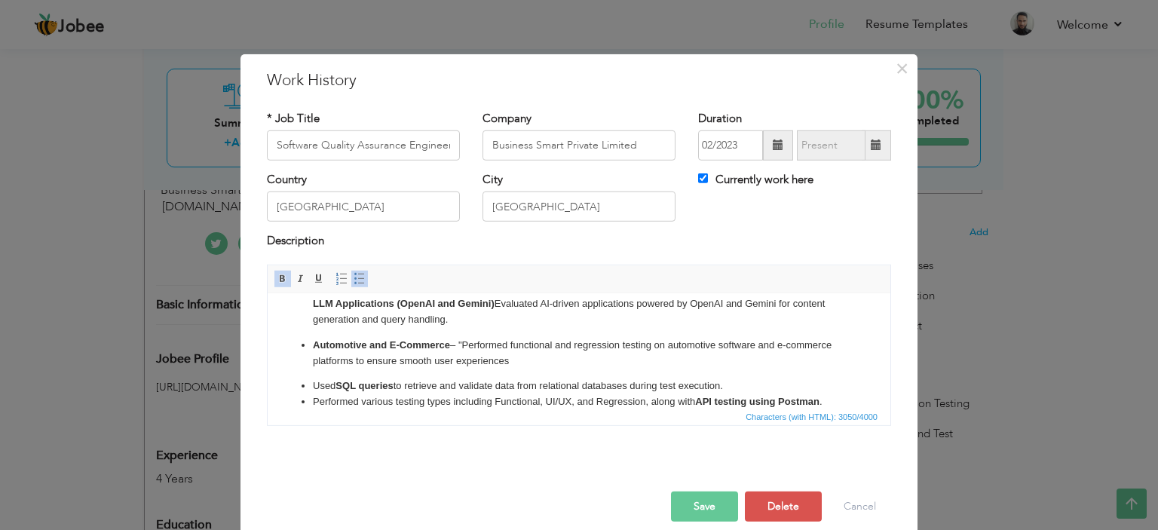
click at [313, 345] on strong "Automotive and E-Commerce" at bounding box center [381, 344] width 137 height 11
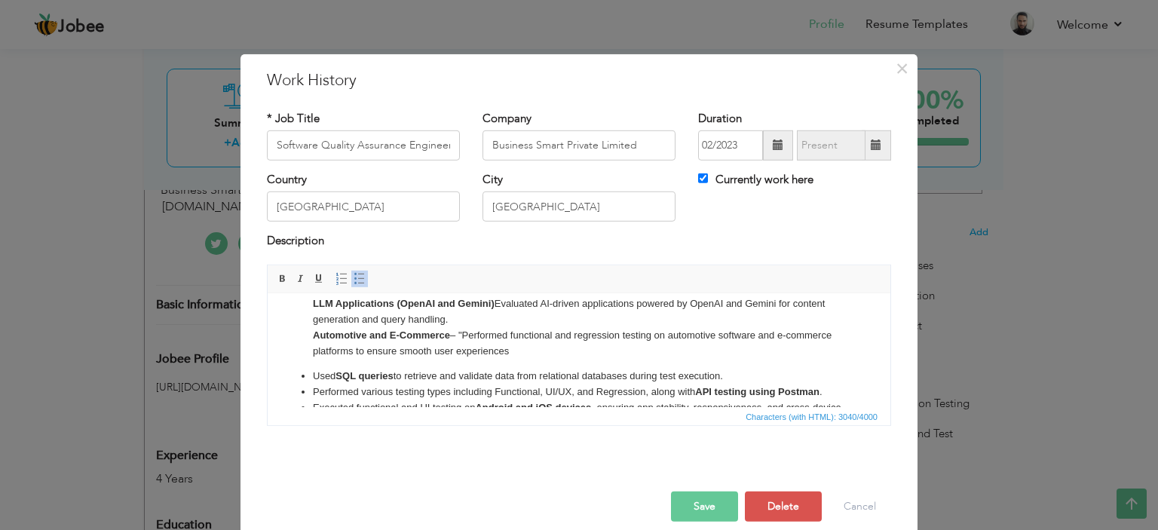
click at [465, 336] on p "Twilio (Voice Automation Tools) Tested voice automation workflows using Twilio …" at bounding box center [579, 295] width 532 height 125
click at [511, 348] on p "Twilio (Voice Automation Tools) Tested voice automation workflows using Twilio …" at bounding box center [579, 295] width 532 height 125
click at [314, 374] on ul "Twilio (Voice Automation Tools) Tested voice automation workflows using Twilio …" at bounding box center [579, 473] width 593 height 480
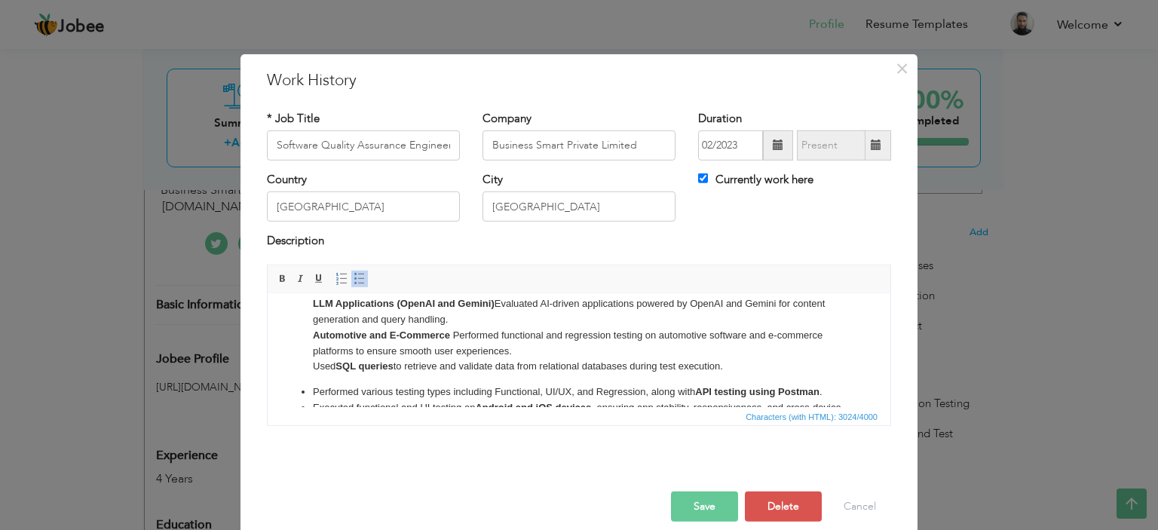
scroll to position [0, 0]
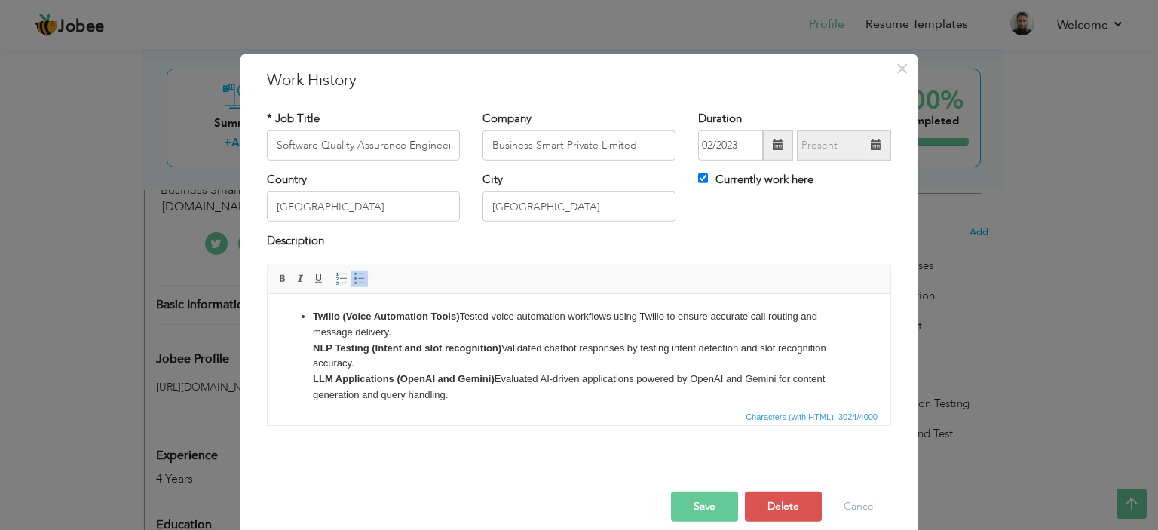
drag, startPoint x: 732, startPoint y: 367, endPoint x: 293, endPoint y: 316, distance: 441.2
click at [353, 287] on span "Paragraph Insert/Remove Numbered List Insert/Remove Bulleted List" at bounding box center [353, 281] width 41 height 22
click at [354, 278] on span at bounding box center [360, 279] width 12 height 12
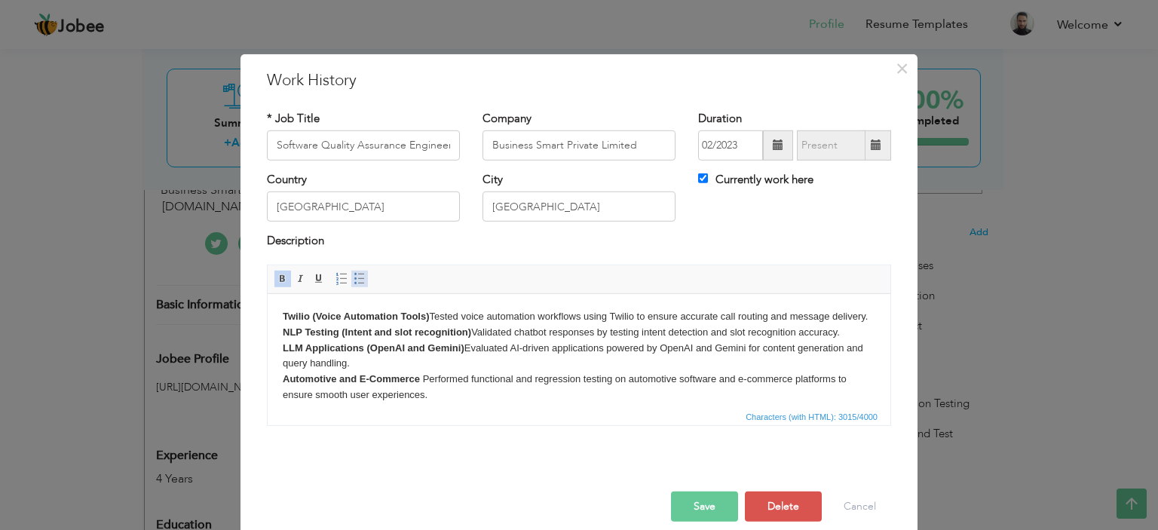
click at [354, 278] on span at bounding box center [360, 279] width 12 height 12
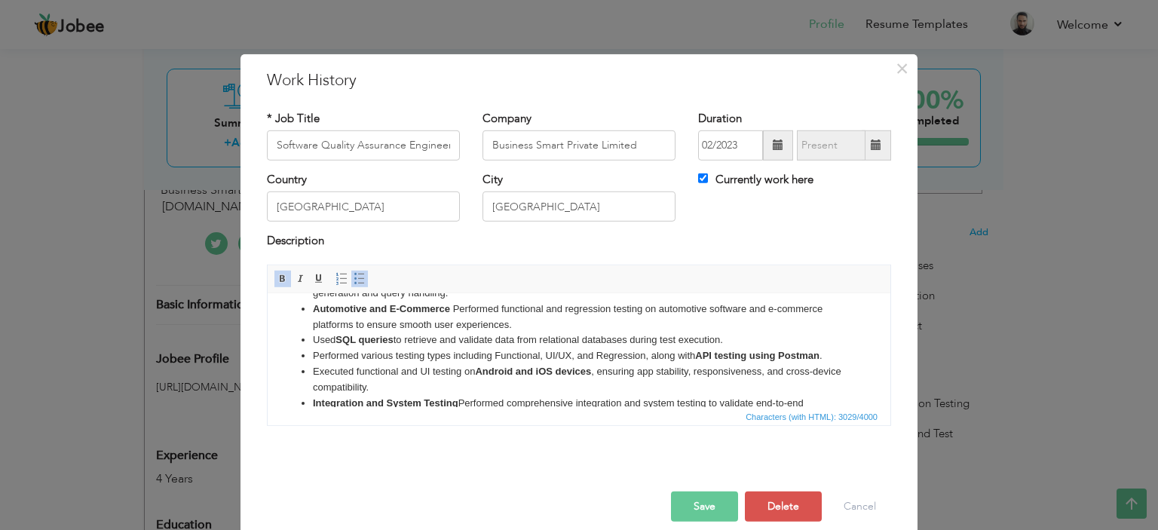
scroll to position [75, 0]
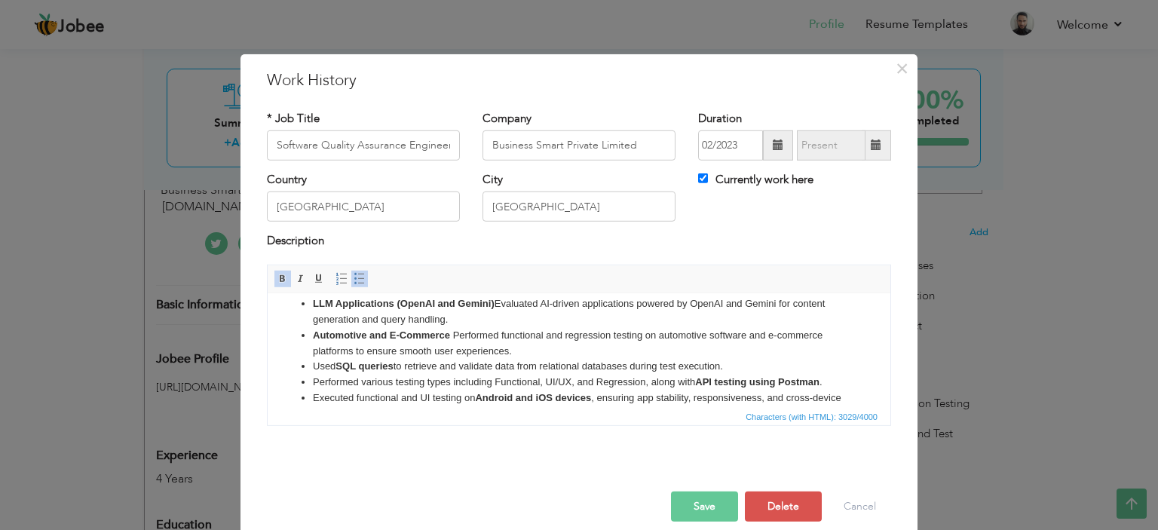
click at [392, 372] on li "​​​​​​​ Used SQL queries to retrieve and validate data from relational database…" at bounding box center [579, 366] width 532 height 16
click at [562, 383] on li "Performed various testing types including Functional, UI/UX, and Regression, al…" at bounding box center [579, 382] width 532 height 16
click at [576, 396] on strong "Android and iOS devices" at bounding box center [533, 396] width 116 height 11
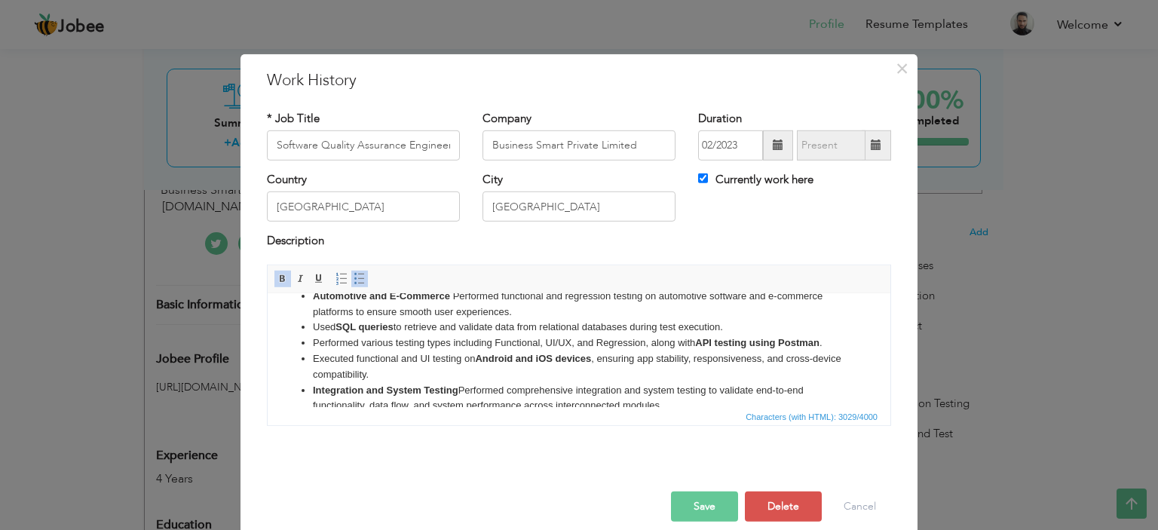
scroll to position [151, 0]
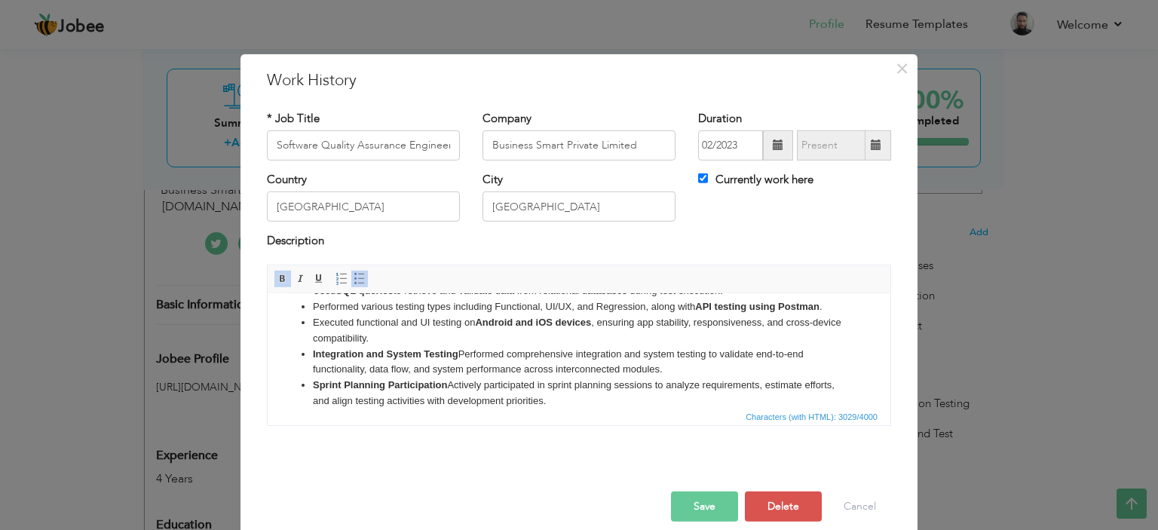
drag, startPoint x: 591, startPoint y: 403, endPoint x: 311, endPoint y: 354, distance: 284.8
click at [311, 354] on ul "Twilio (Voice Automation Tools) Tested voice automation workflows using Twilio …" at bounding box center [579, 393] width 593 height 471
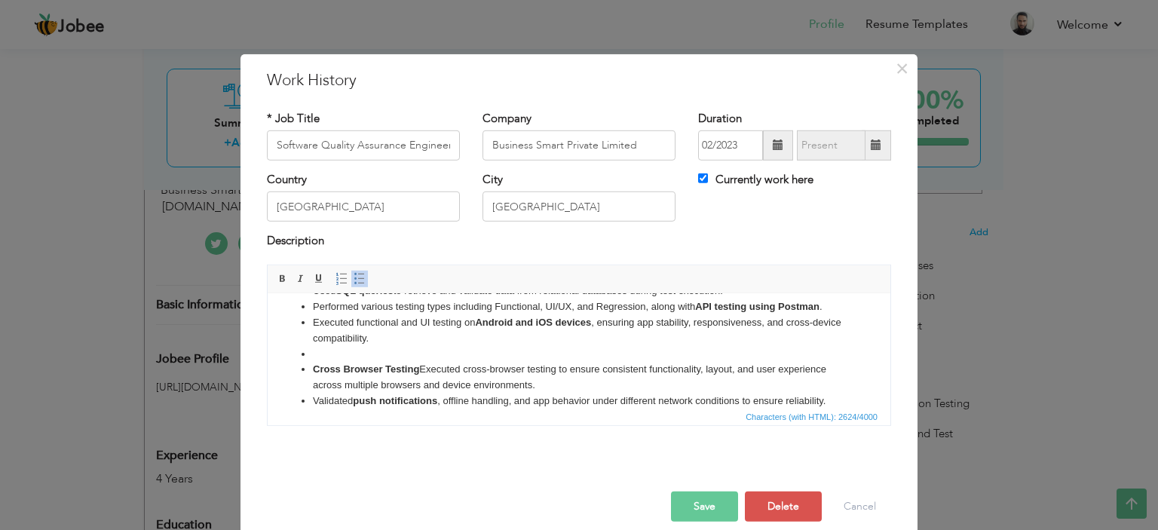
drag, startPoint x: 552, startPoint y: 384, endPoint x: 275, endPoint y: 360, distance: 277.8
click at [275, 360] on html "Twilio (Voice Automation Tools) Tested voice automation workflows using Twilio …" at bounding box center [579, 370] width 623 height 454
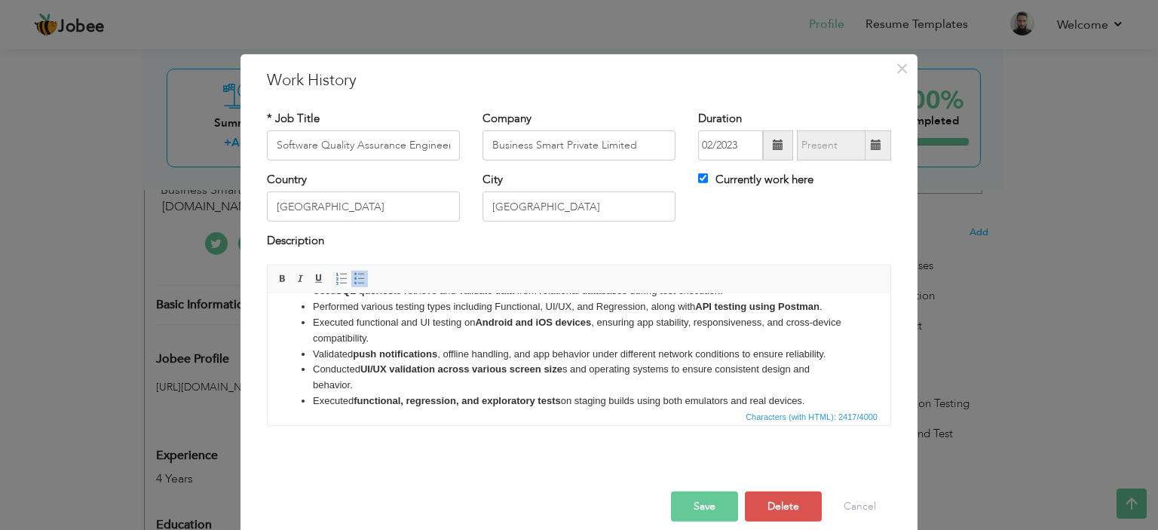
click at [367, 382] on li "Conducted UI/UX validation across various screen size s and operating systems t…" at bounding box center [579, 377] width 532 height 32
click at [368, 357] on strong "push notifications" at bounding box center [395, 353] width 84 height 11
click at [395, 349] on strong "push notifications" at bounding box center [395, 353] width 84 height 11
click at [394, 367] on strong "UI/UX validation across various screen size" at bounding box center [461, 368] width 202 height 11
click at [382, 370] on strong "UI/UX validation across various screen size" at bounding box center [461, 368] width 202 height 11
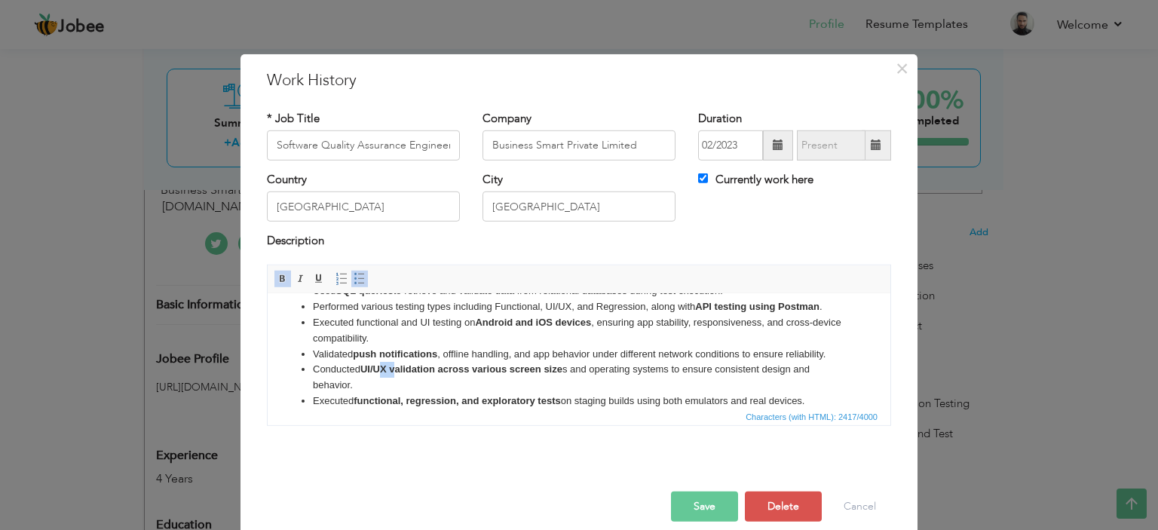
click at [382, 370] on strong "UI/UX validation across various screen size" at bounding box center [461, 368] width 202 height 11
click at [380, 394] on li "Executed functional, regression, and exploratory tests on staging builds using …" at bounding box center [579, 401] width 532 height 16
click at [425, 404] on strong "functional, regression, and exploratory tests" at bounding box center [457, 399] width 207 height 11
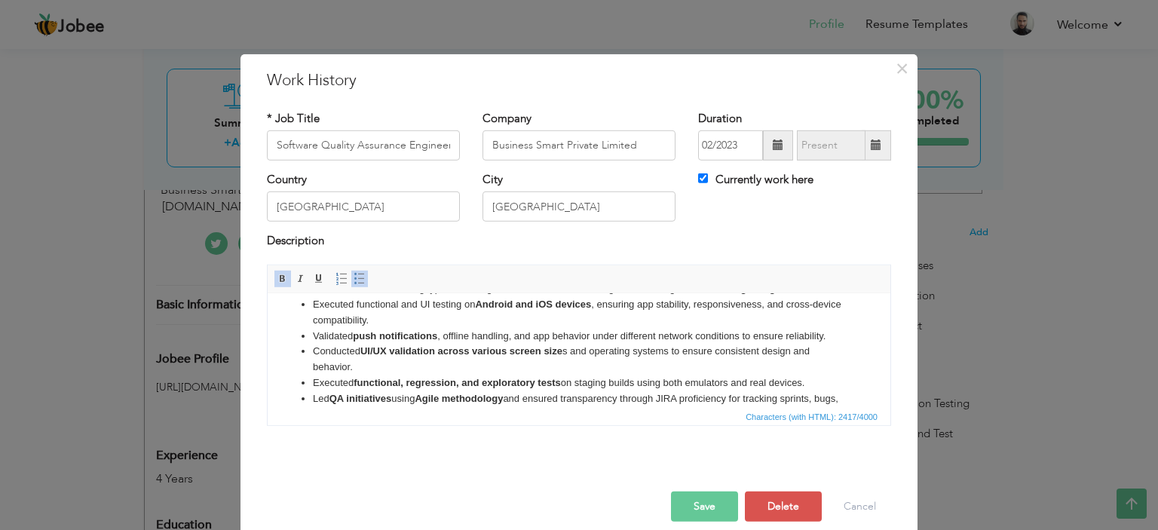
scroll to position [226, 0]
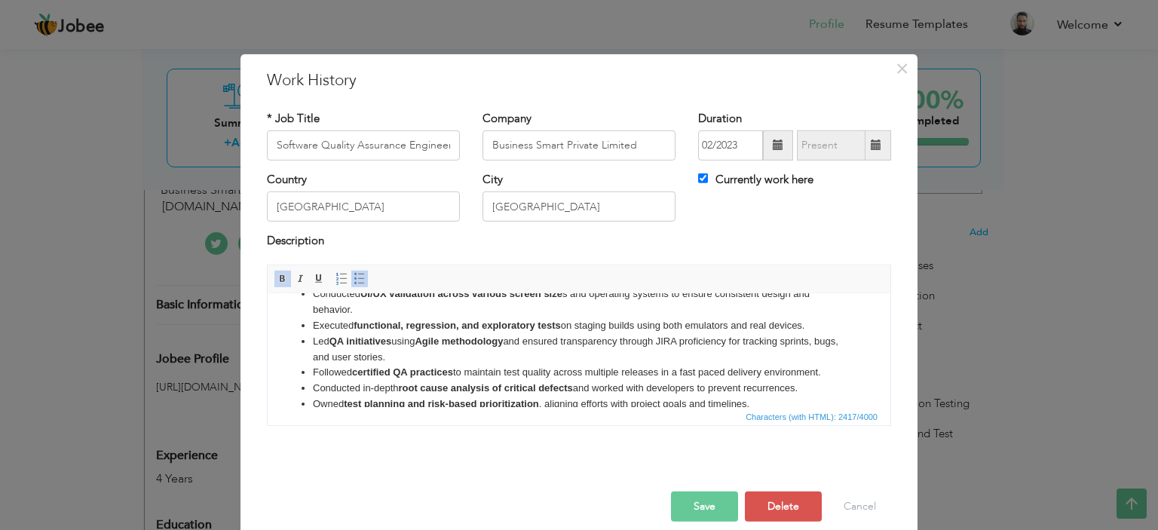
drag, startPoint x: 430, startPoint y: 356, endPoint x: 299, endPoint y: 326, distance: 134.6
click at [299, 326] on ul "Twilio (Voice Automation Tools) Tested voice automation workflows using Twilio …" at bounding box center [579, 270] width 593 height 376
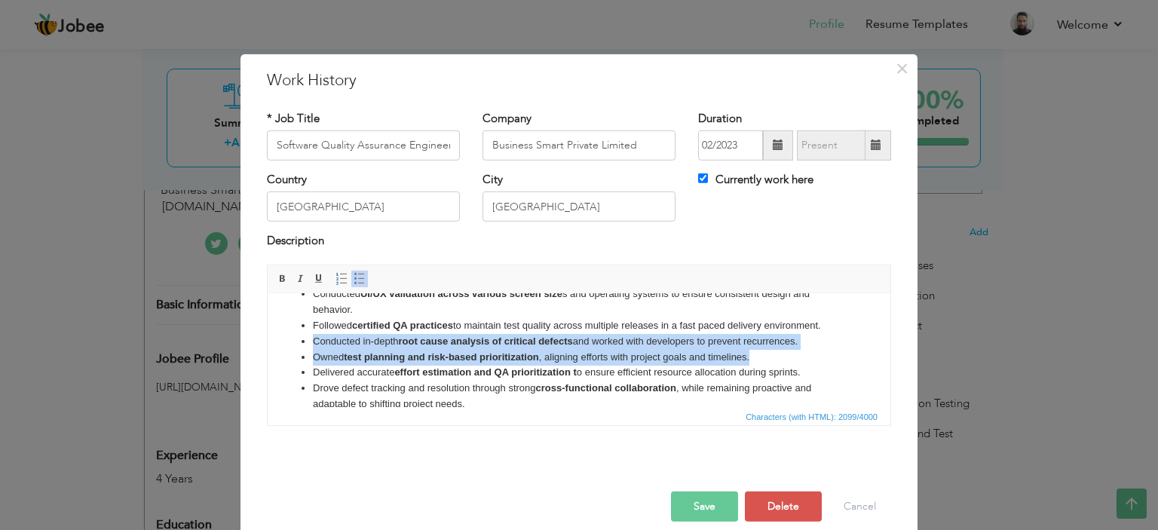
drag, startPoint x: 765, startPoint y: 356, endPoint x: 520, endPoint y: 627, distance: 365.3
click at [268, 334] on html "Twilio (Voice Automation Tools) Tested voice automation workflows using Twilio …" at bounding box center [579, 247] width 623 height 360
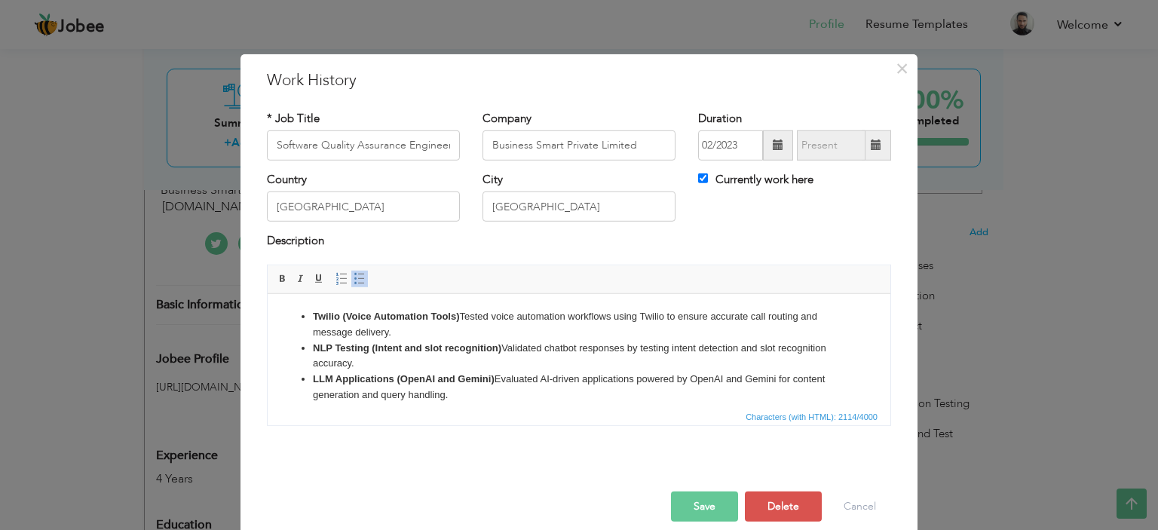
scroll to position [75, 0]
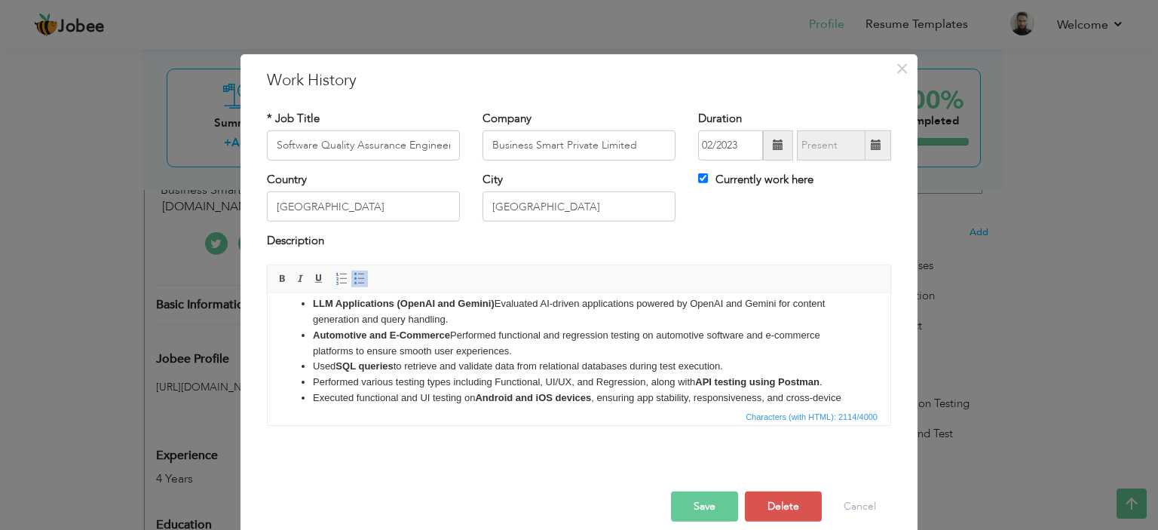
click at [521, 348] on li "Automotive and E-Commerce Performed functional and regression testing on automo…" at bounding box center [579, 343] width 532 height 32
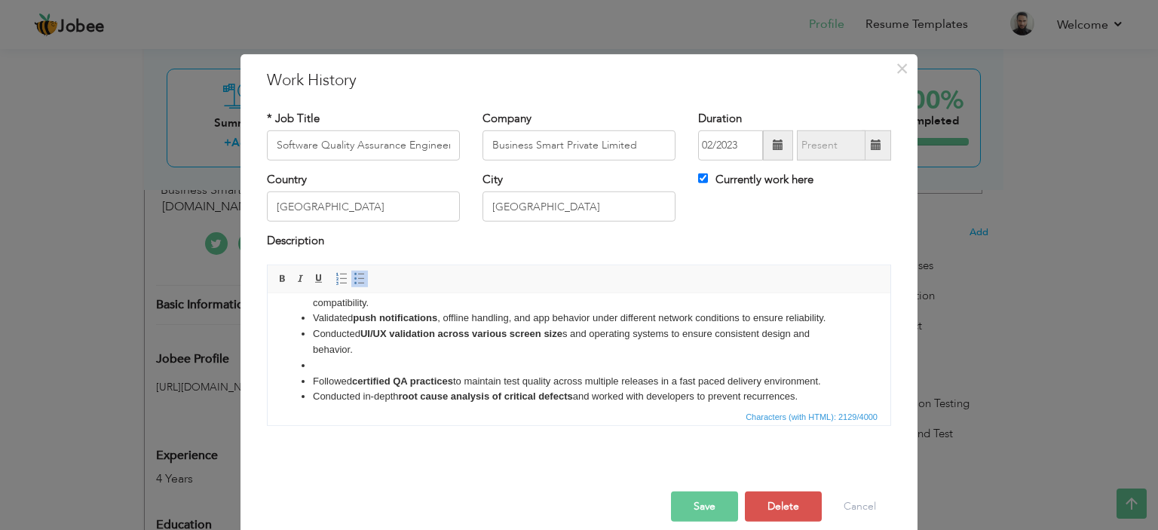
scroll to position [278, 0]
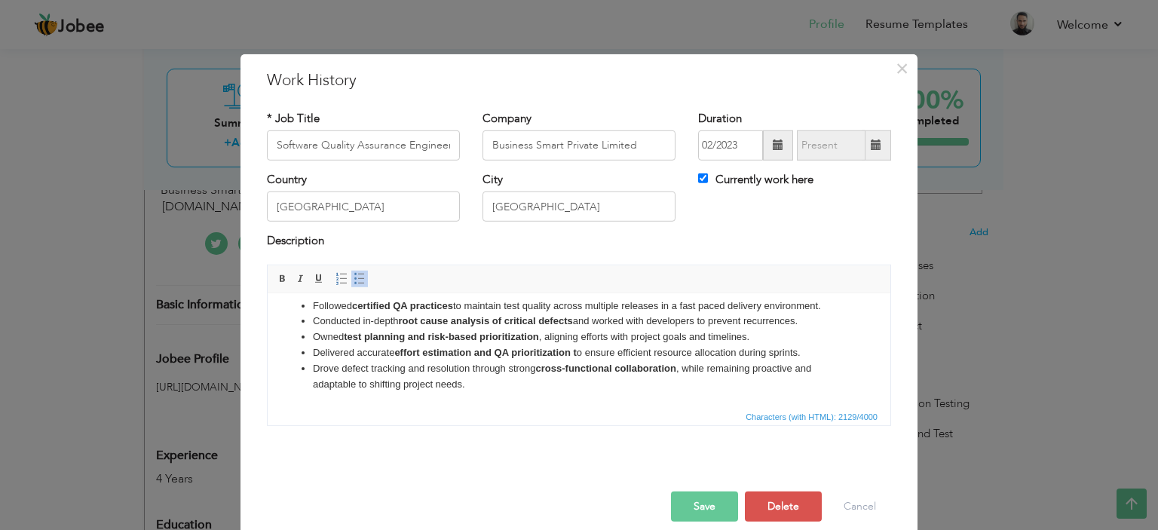
click at [520, 346] on li "Delivered accurate effort estimation and QA prioritization t o ensure efficient…" at bounding box center [579, 353] width 532 height 16
click at [635, 345] on li "Delivered accurate effort estimation and QA prioritization t o ensure efficient…" at bounding box center [579, 353] width 532 height 16
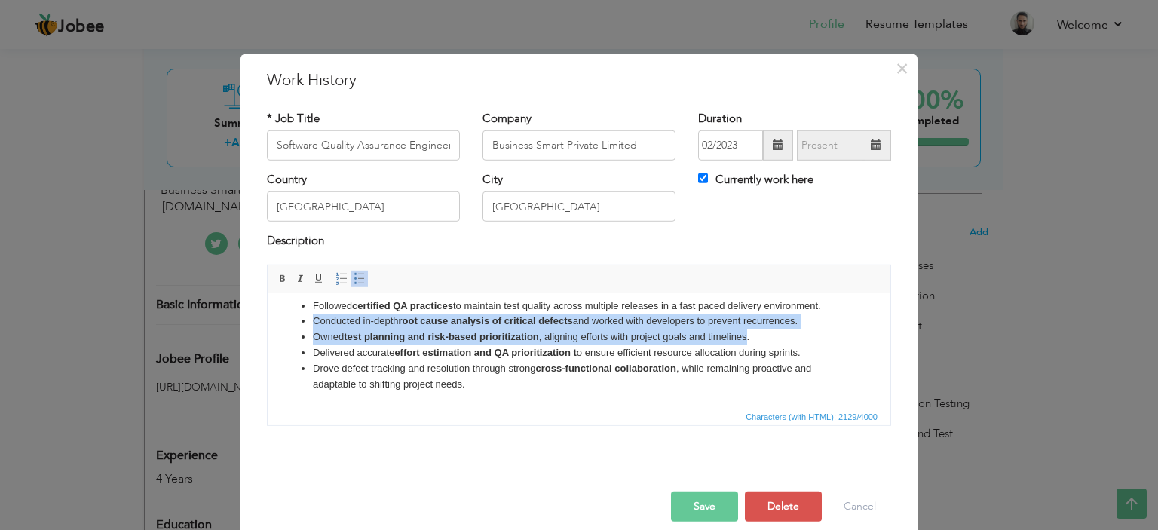
drag, startPoint x: 751, startPoint y: 335, endPoint x: 311, endPoint y: 321, distance: 439.9
click at [311, 321] on ul "Twilio (Voice Automation Tools) Tested voice automation workflows using Twilio …" at bounding box center [579, 211] width 593 height 360
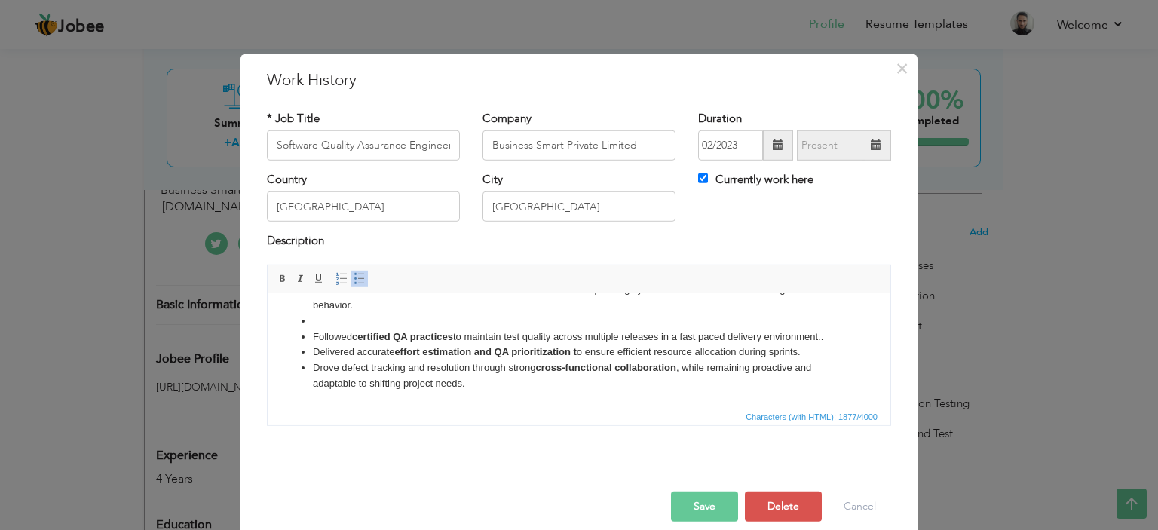
scroll to position [246, 0]
click at [352, 314] on li at bounding box center [579, 322] width 532 height 16
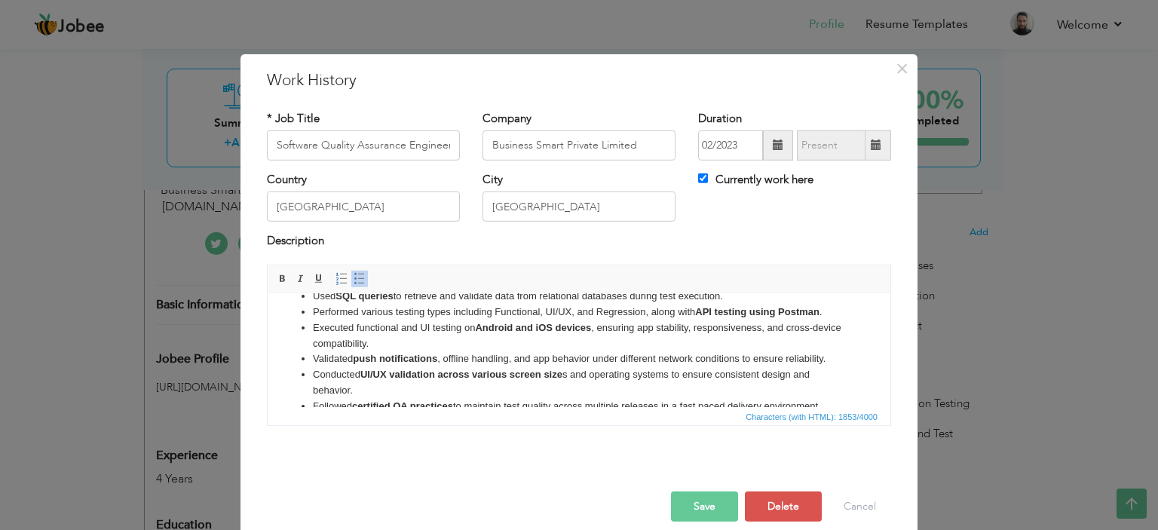
scroll to position [79, 0]
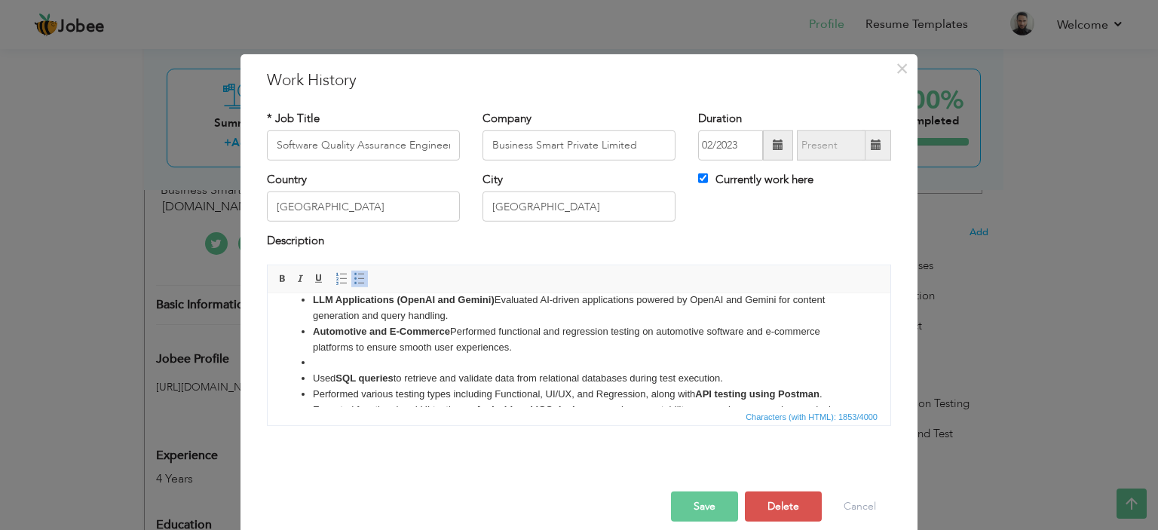
click at [336, 359] on li at bounding box center [579, 362] width 532 height 16
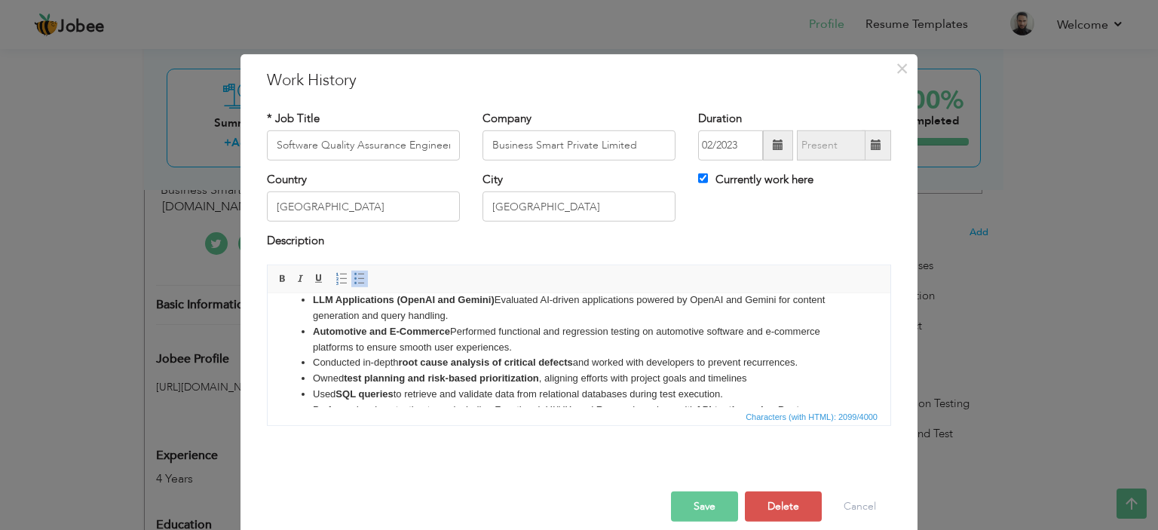
click at [519, 382] on strong "test planning and risk-based prioritization" at bounding box center [441, 377] width 195 height 11
click at [474, 391] on li "Used SQL queries to retrieve and validate data from relational databases during…" at bounding box center [579, 394] width 532 height 16
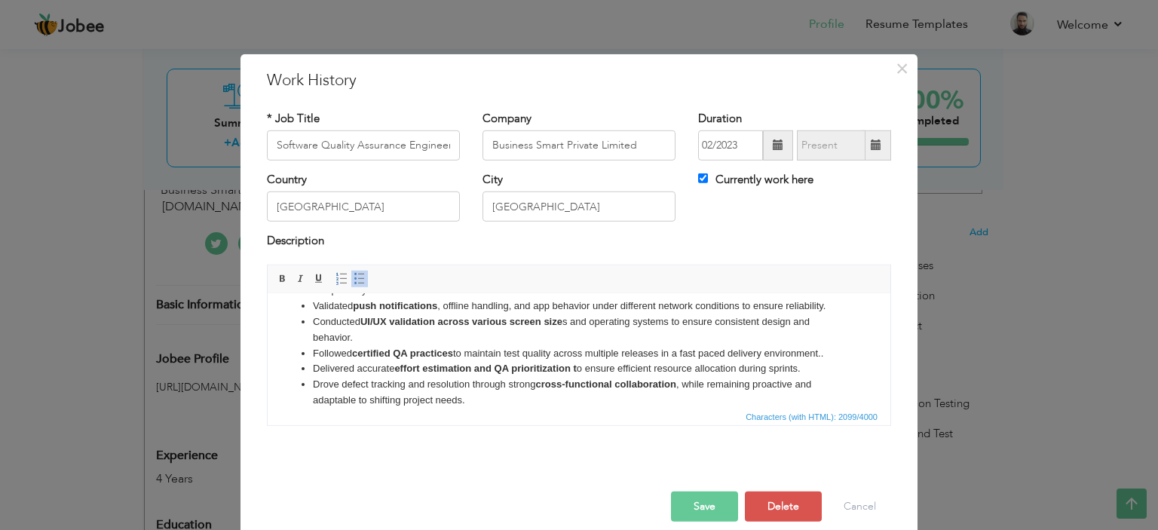
click at [495, 370] on strong "effort estimation and QA prioritization t" at bounding box center [485, 367] width 182 height 11
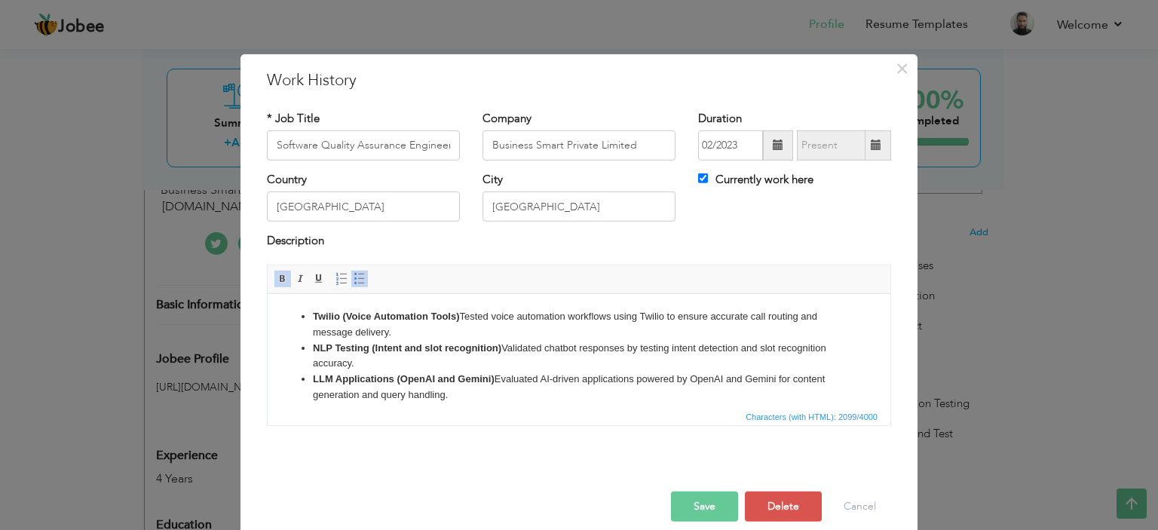
scroll to position [0, 0]
click at [418, 371] on li "LLM Applications (OpenAI and Gemini) Evaluated AI-driven applications powered b…" at bounding box center [579, 387] width 532 height 32
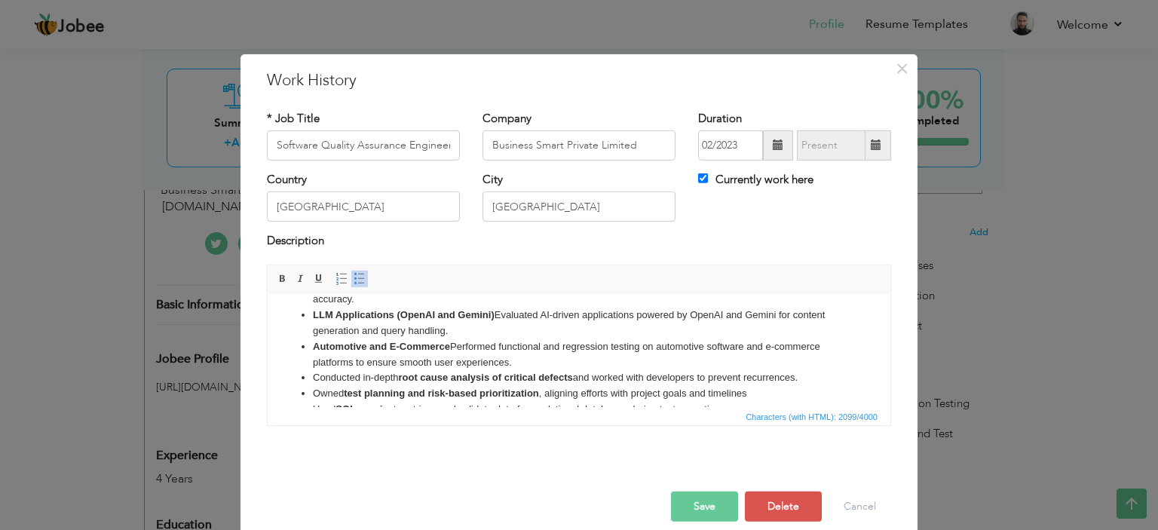
scroll to position [48, 0]
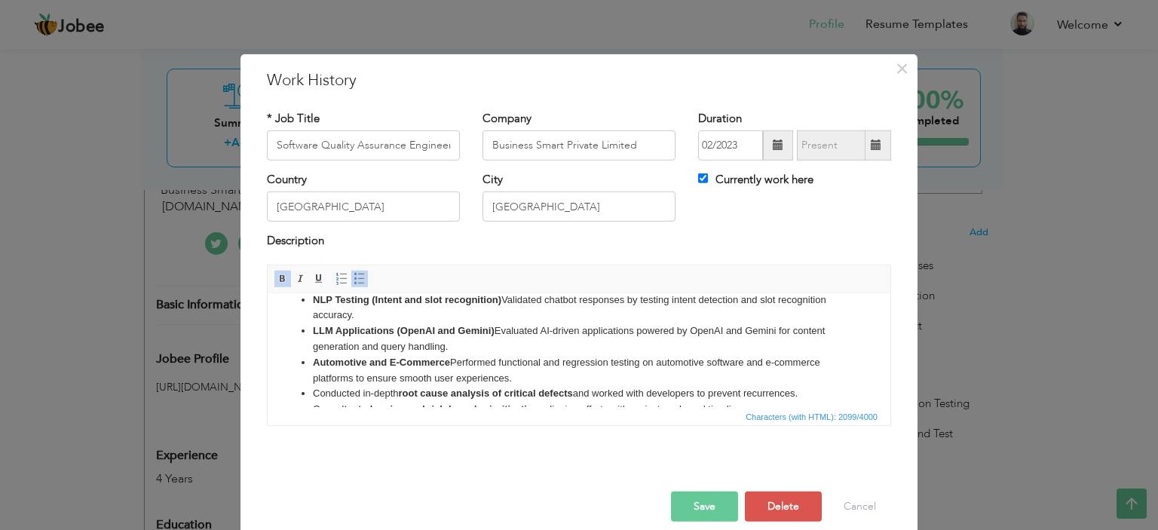
click at [565, 339] on li "LLM Applications (OpenAI and Gemini) Evaluated AI-driven applications powered b…" at bounding box center [579, 339] width 532 height 32
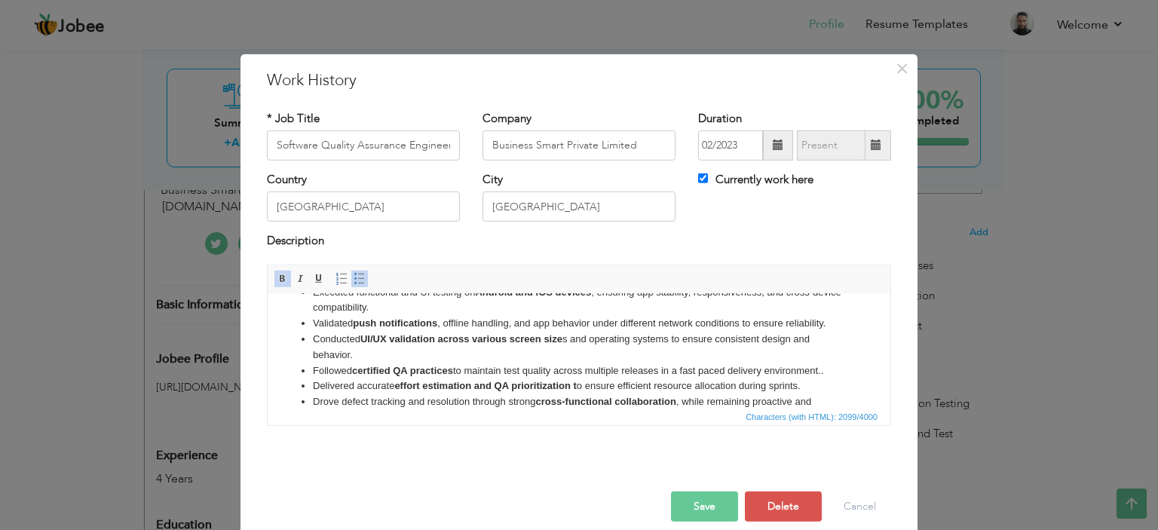
scroll to position [229, 0]
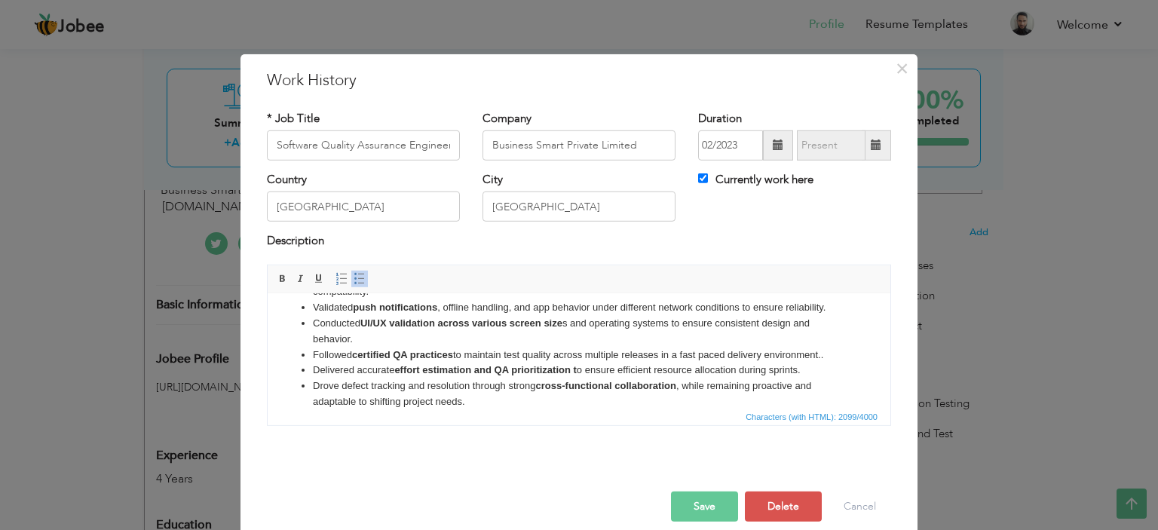
click at [704, 511] on button "Save" at bounding box center [704, 507] width 67 height 30
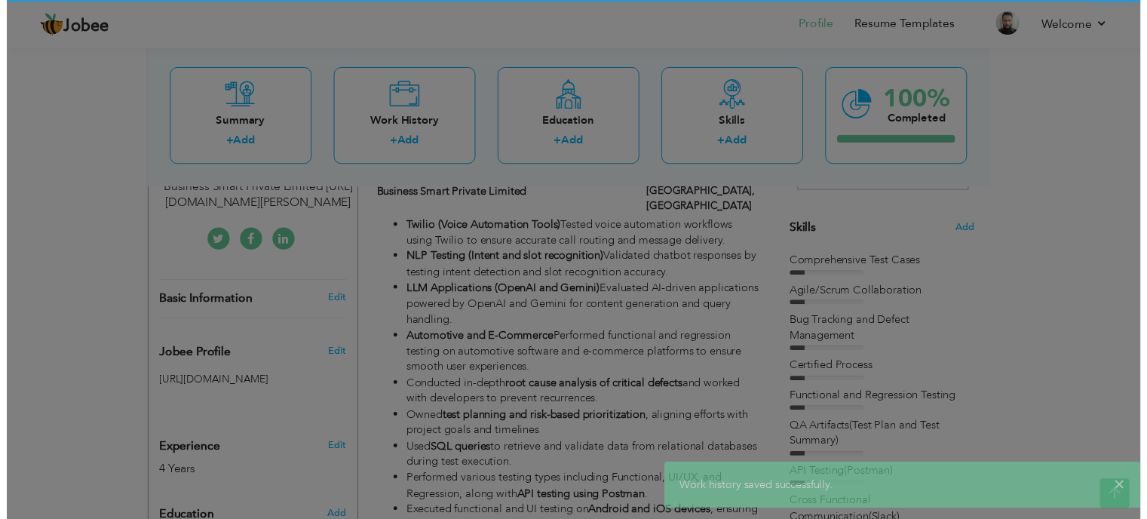
scroll to position [0, 0]
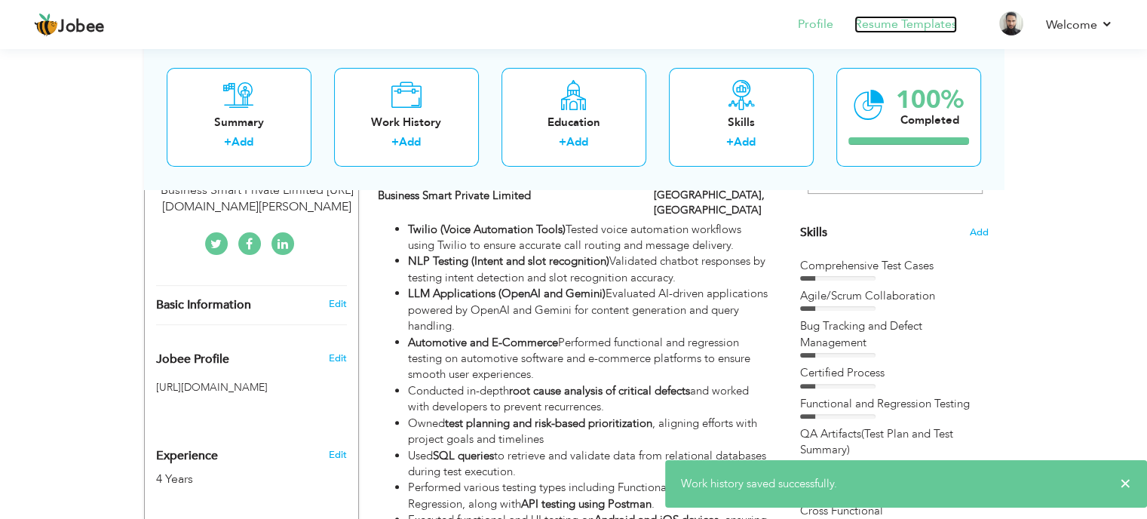
click at [893, 17] on link "Resume Templates" at bounding box center [905, 24] width 103 height 17
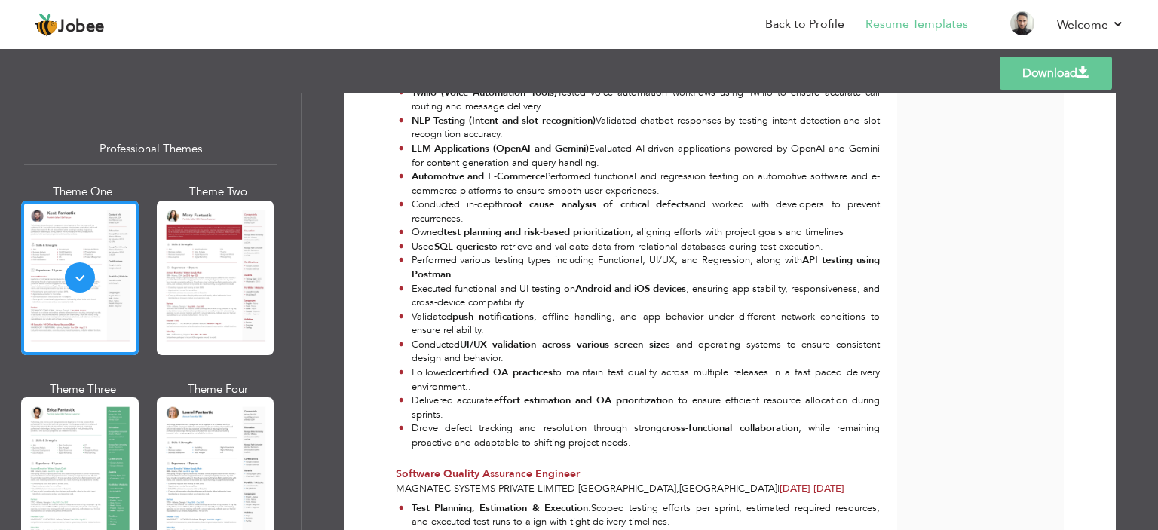
scroll to position [377, 0]
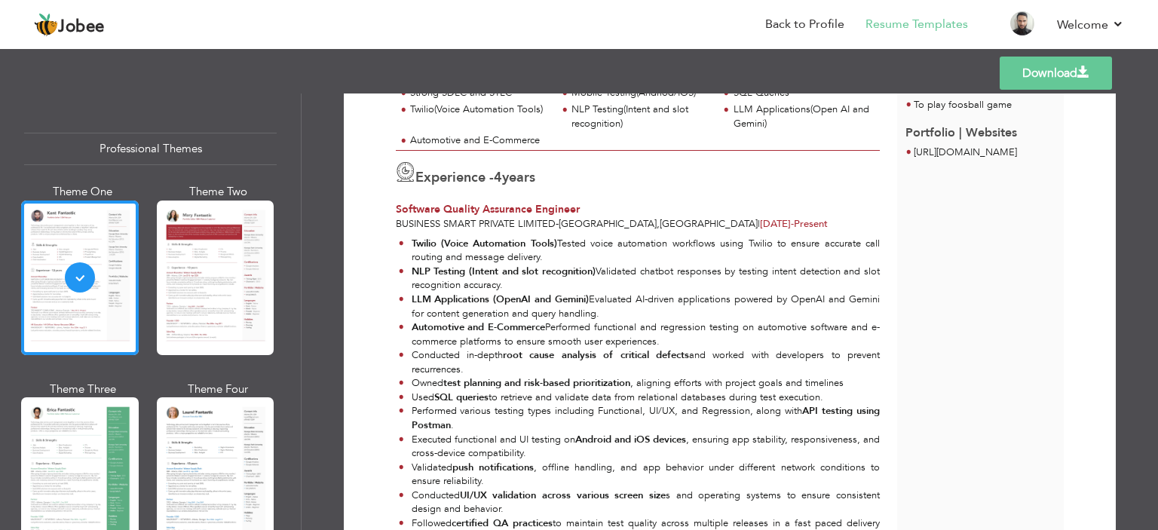
drag, startPoint x: 1080, startPoint y: 74, endPoint x: 1081, endPoint y: 84, distance: 9.8
click at [1081, 73] on span at bounding box center [1084, 72] width 12 height 12
